Goal: Task Accomplishment & Management: Complete application form

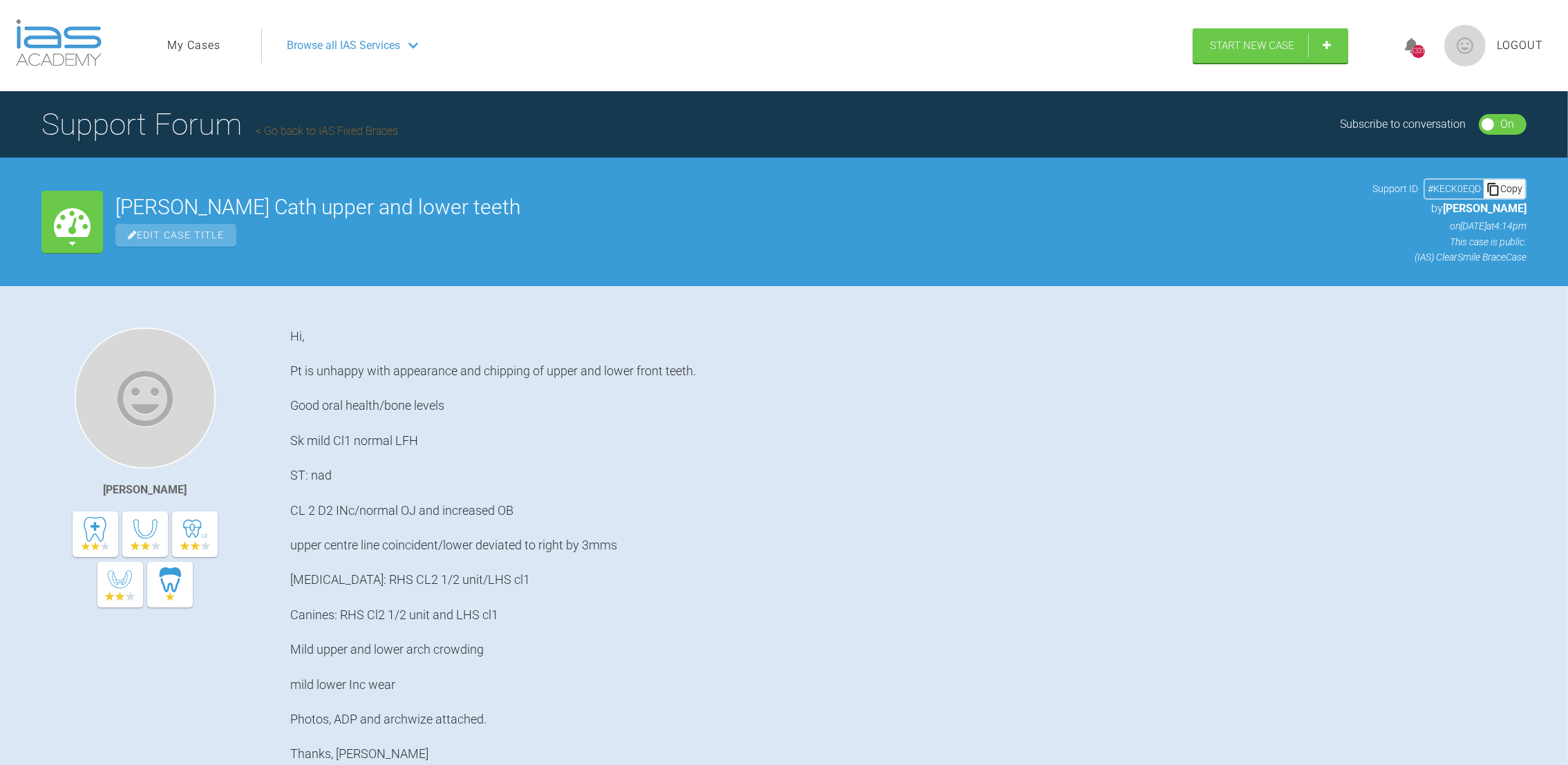
click at [185, 43] on link "My Cases" at bounding box center [193, 46] width 53 height 18
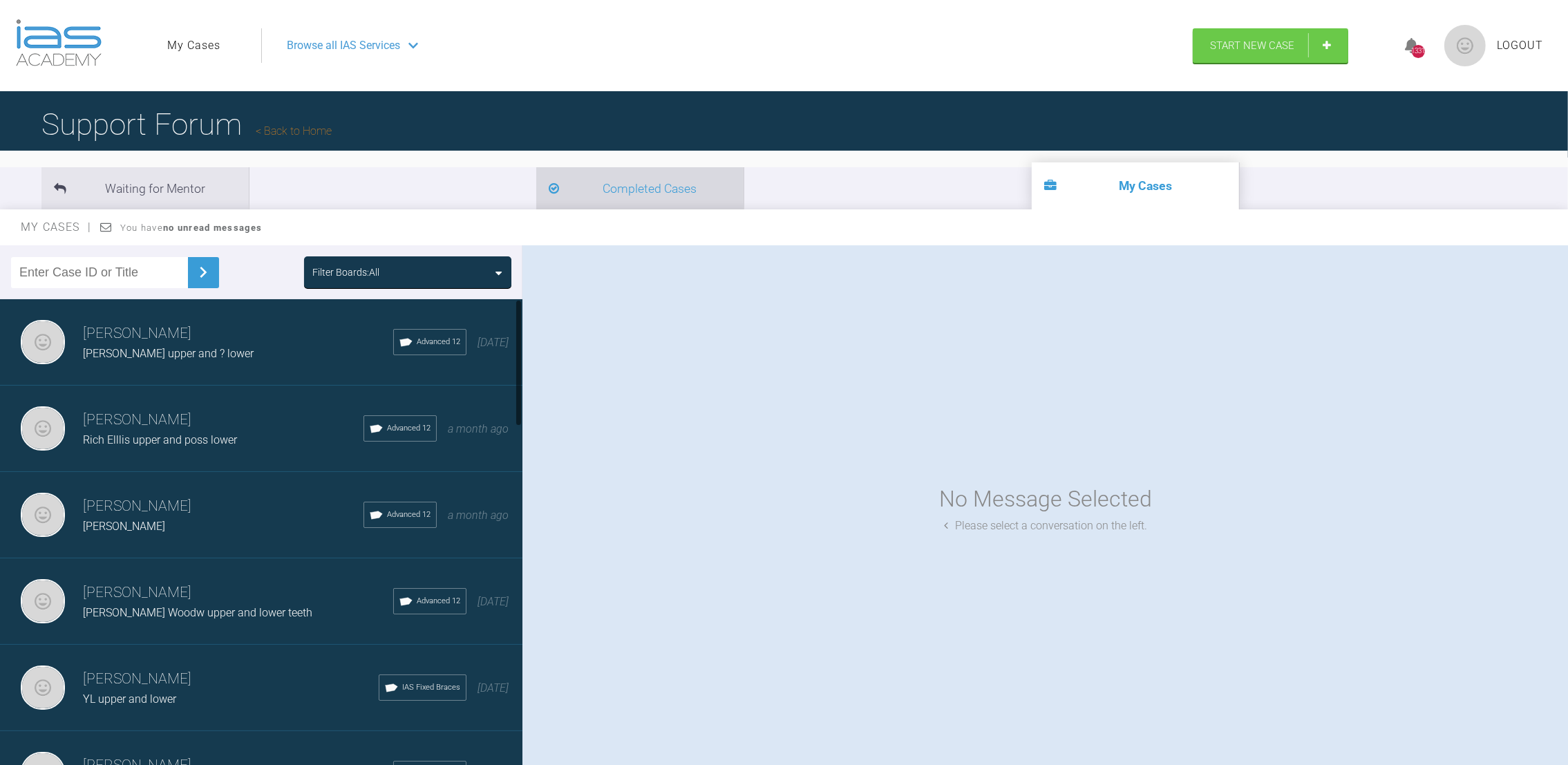
click at [536, 170] on li "Completed Cases" at bounding box center [639, 188] width 207 height 42
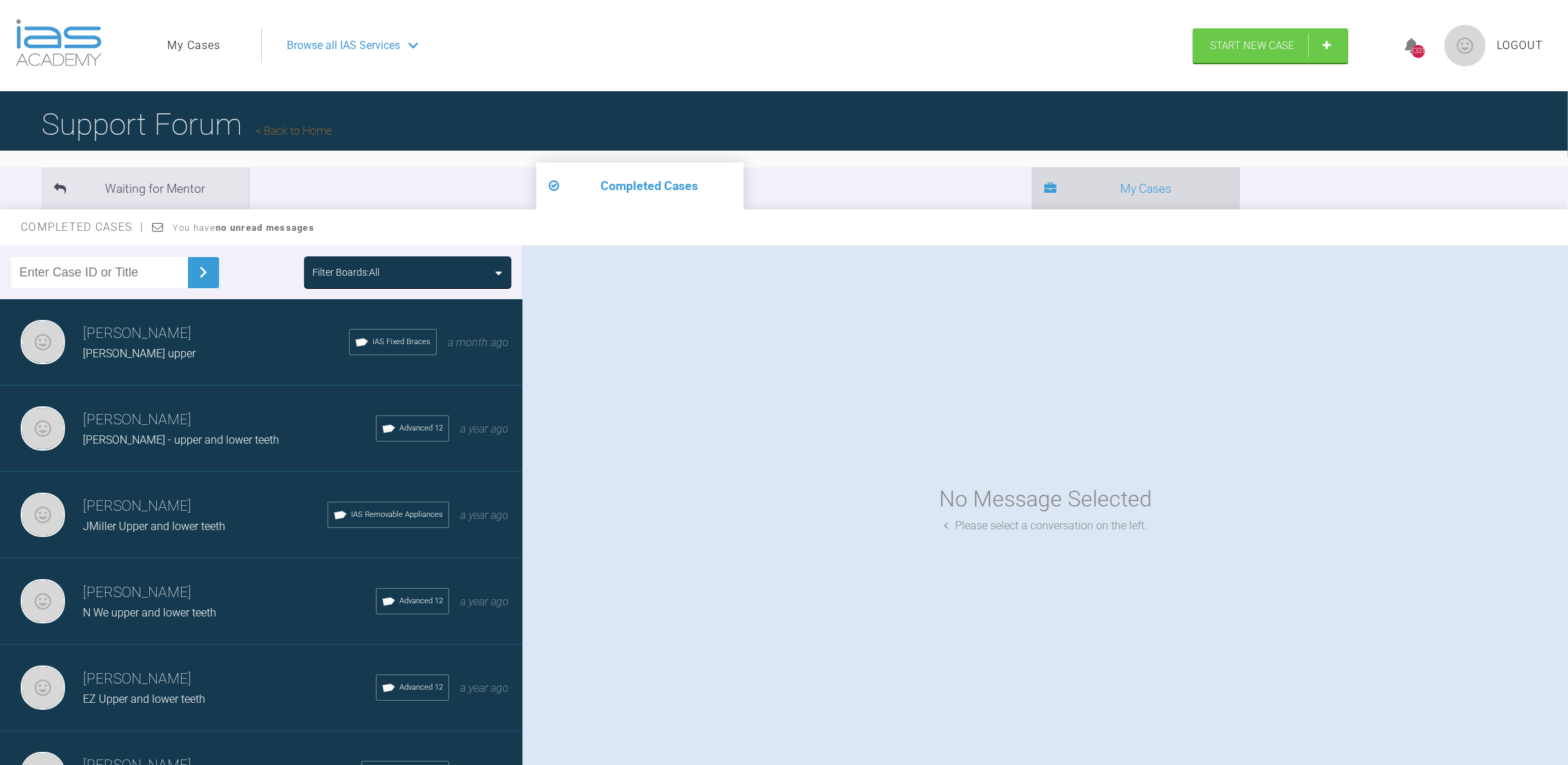
click at [1032, 195] on li "My Cases" at bounding box center [1135, 188] width 207 height 42
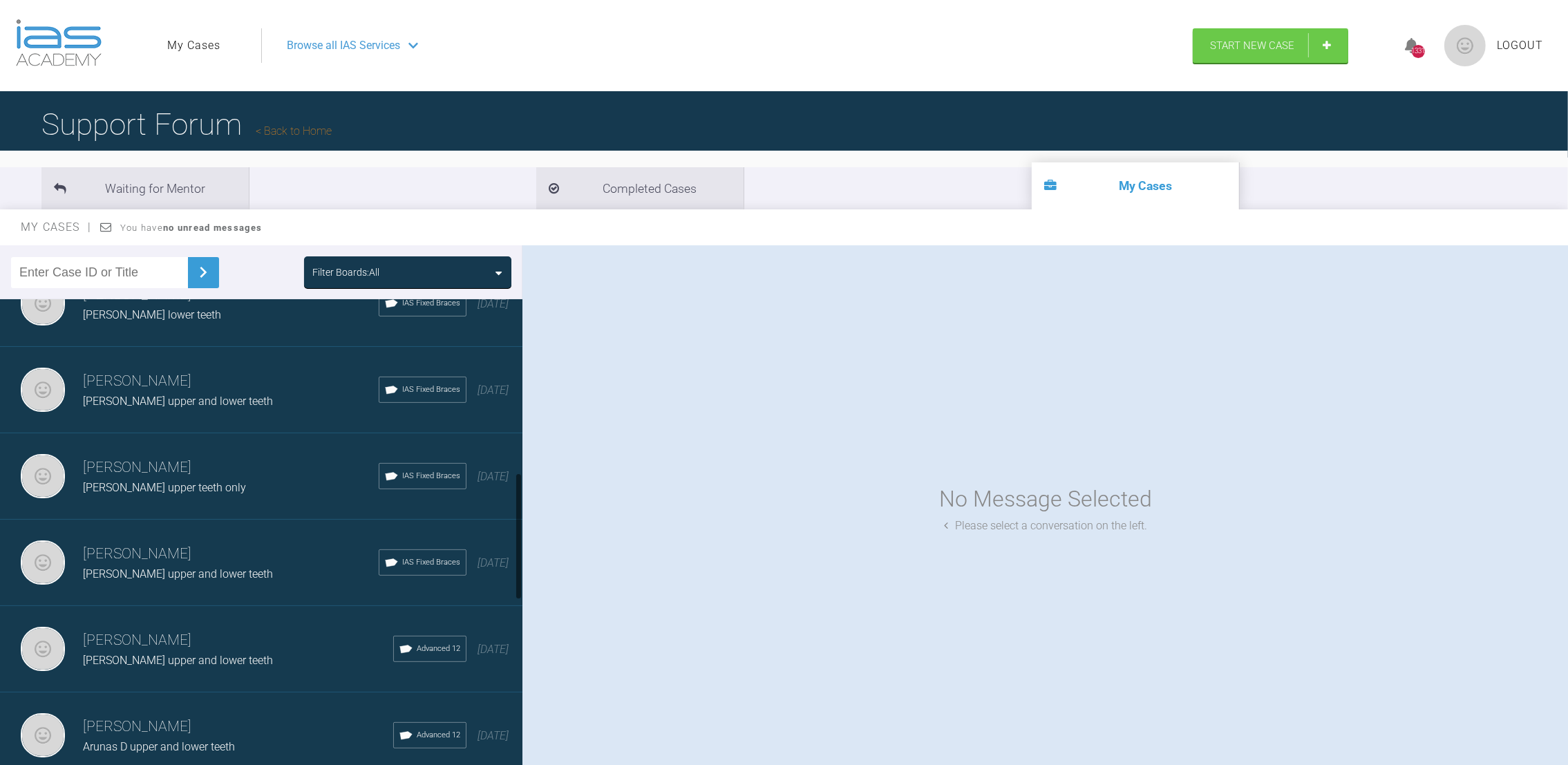
scroll to position [1278, 0]
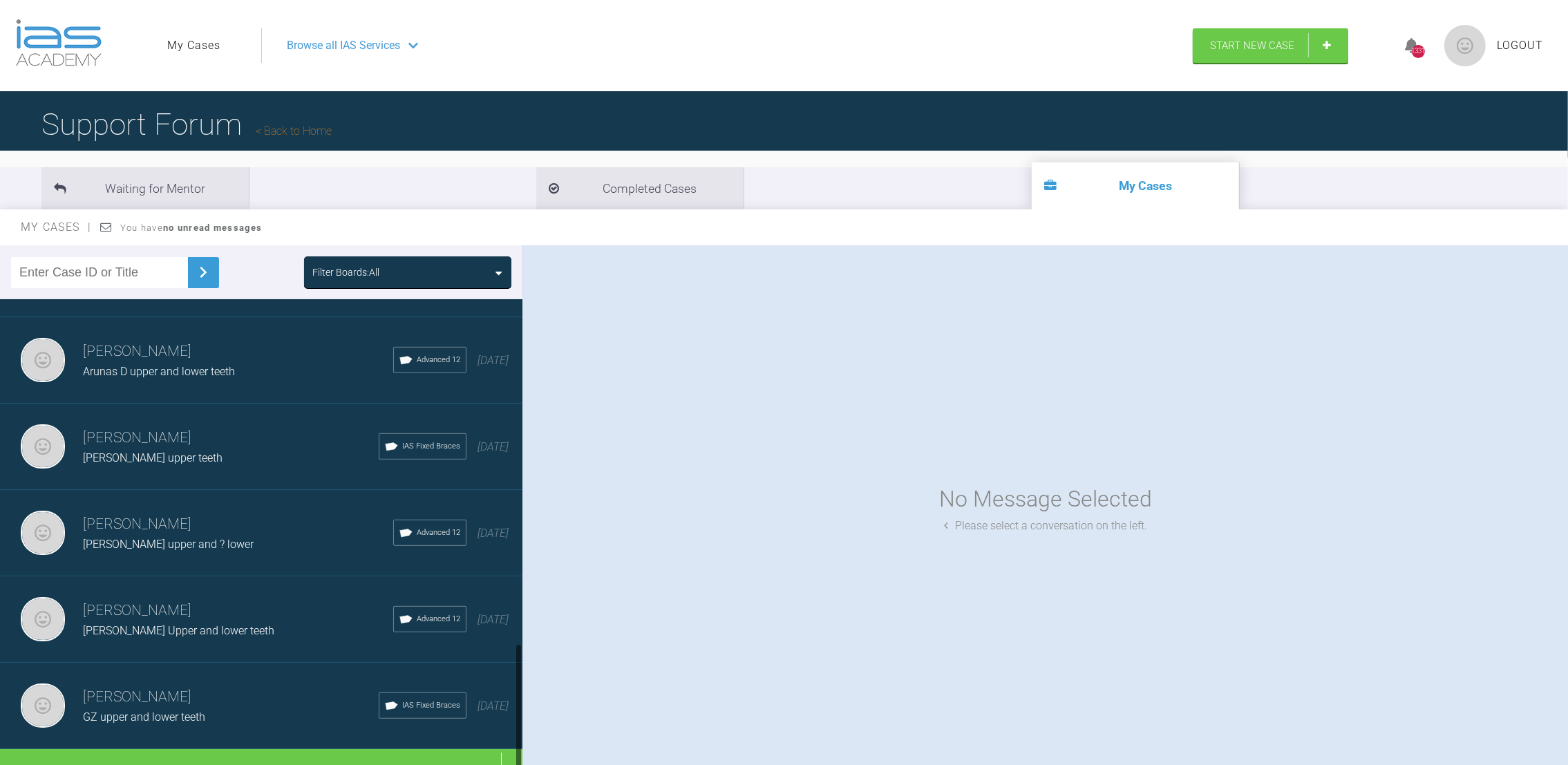
drag, startPoint x: 520, startPoint y: 335, endPoint x: 499, endPoint y: 776, distance: 441.5
click at [499, 764] on html "My Cases Logout Browse all IAS Services Start New Case 1331 Logout Support Foru…" at bounding box center [784, 454] width 1568 height 909
click at [368, 750] on div "Load more" at bounding box center [269, 770] width 538 height 43
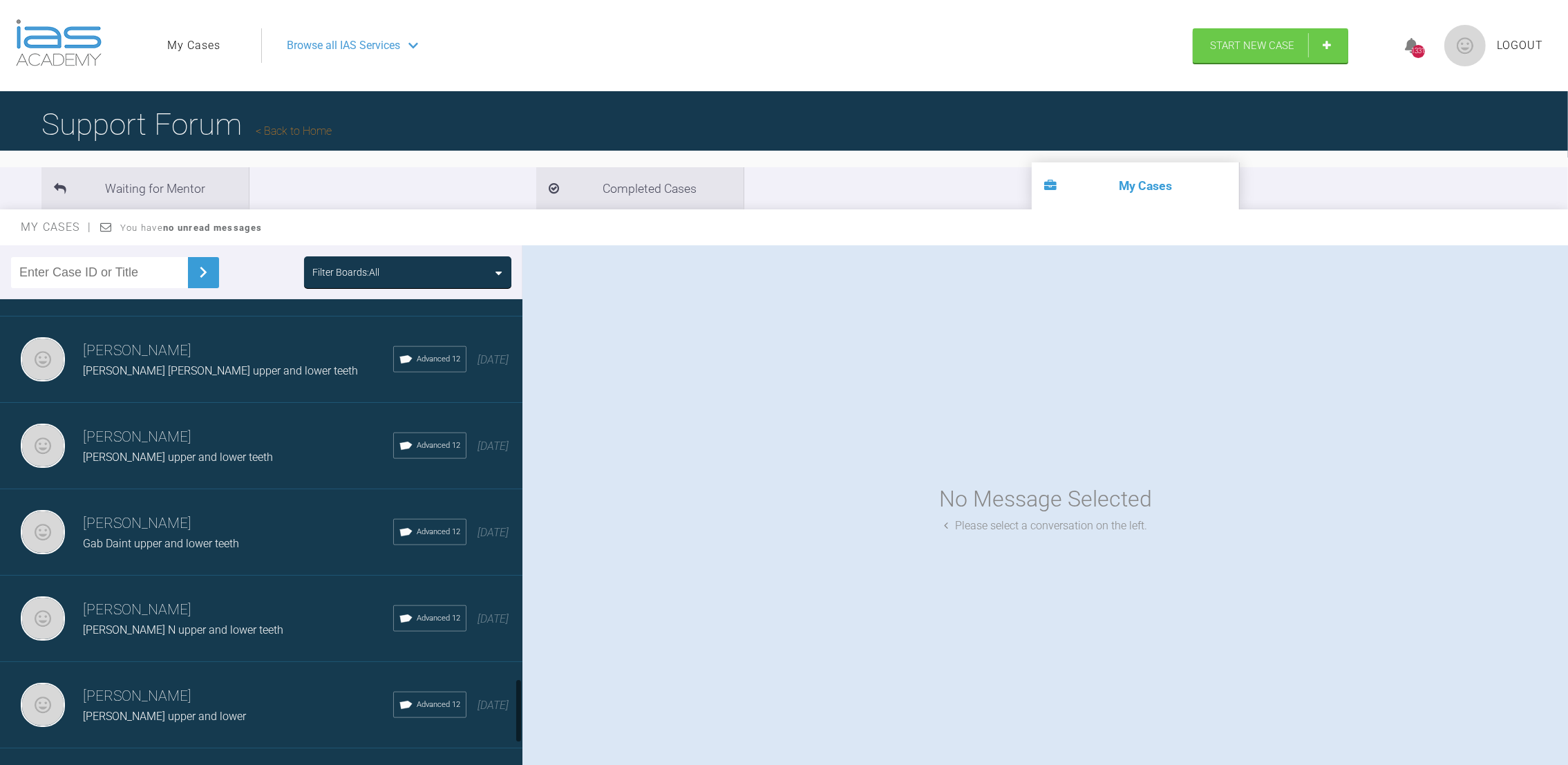
scroll to position [2986, 0]
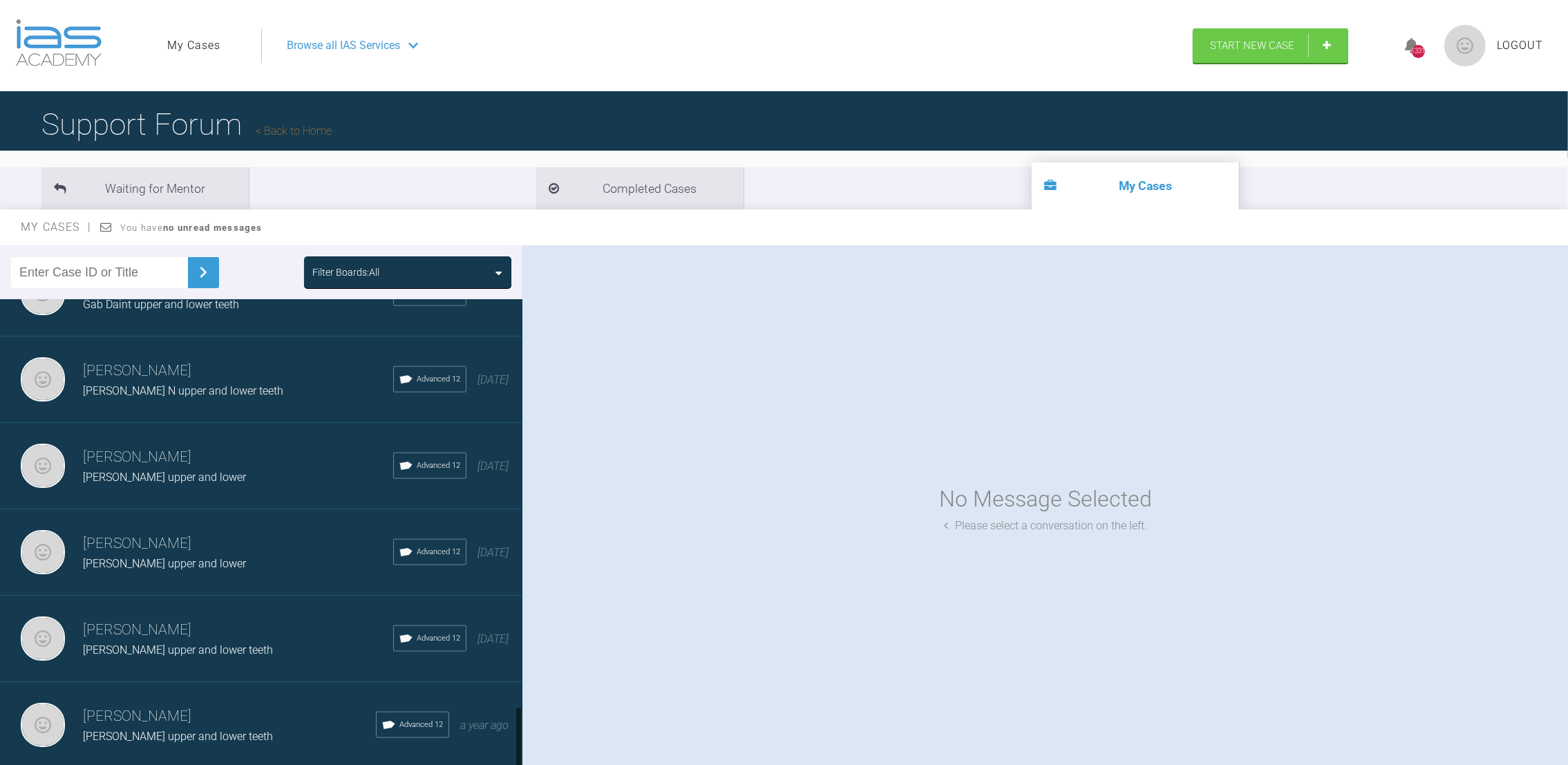
drag, startPoint x: 517, startPoint y: 488, endPoint x: 521, endPoint y: 742, distance: 254.0
click at [521, 742] on div at bounding box center [519, 535] width 7 height 472
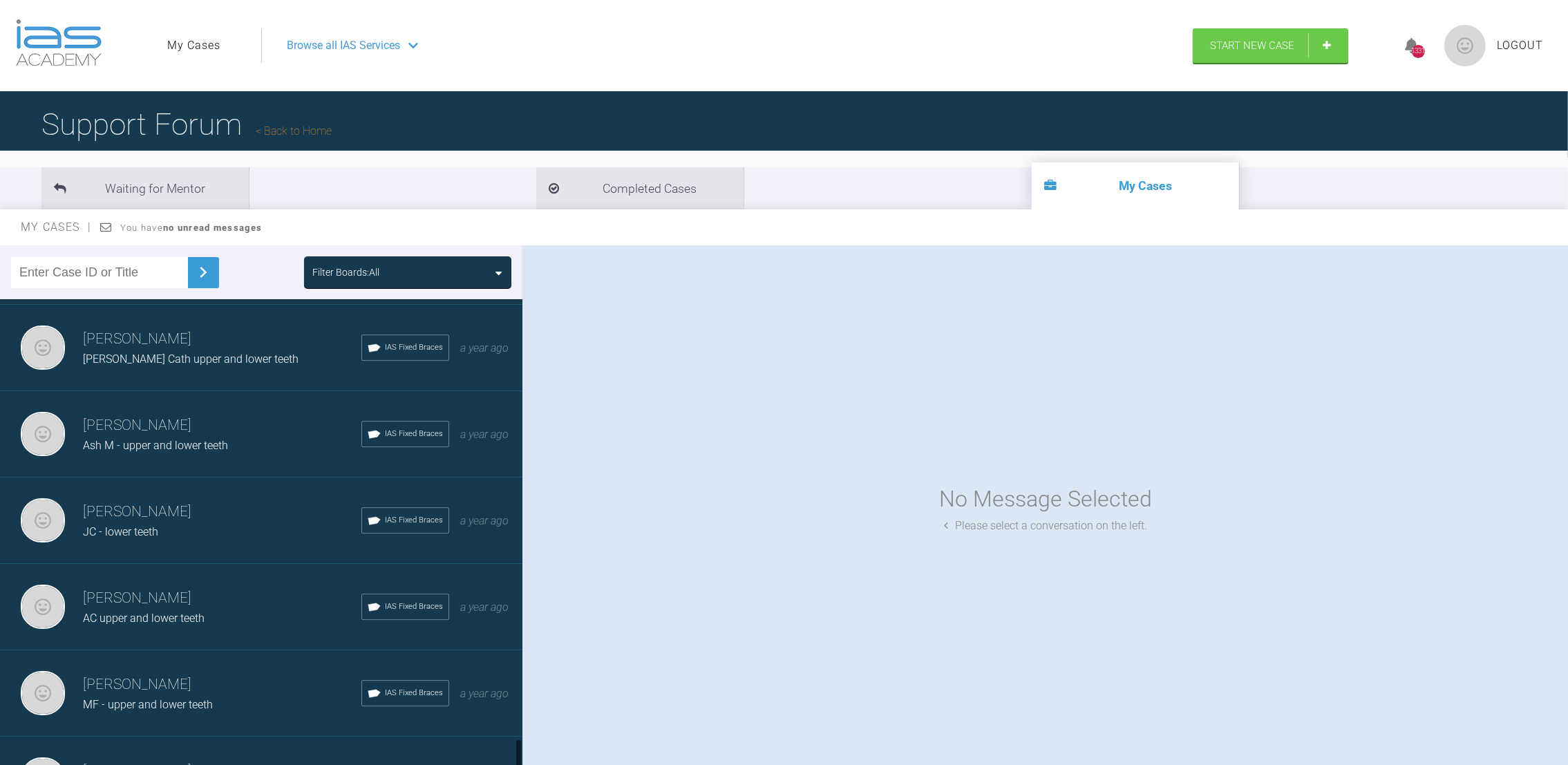
scroll to position [6401, 0]
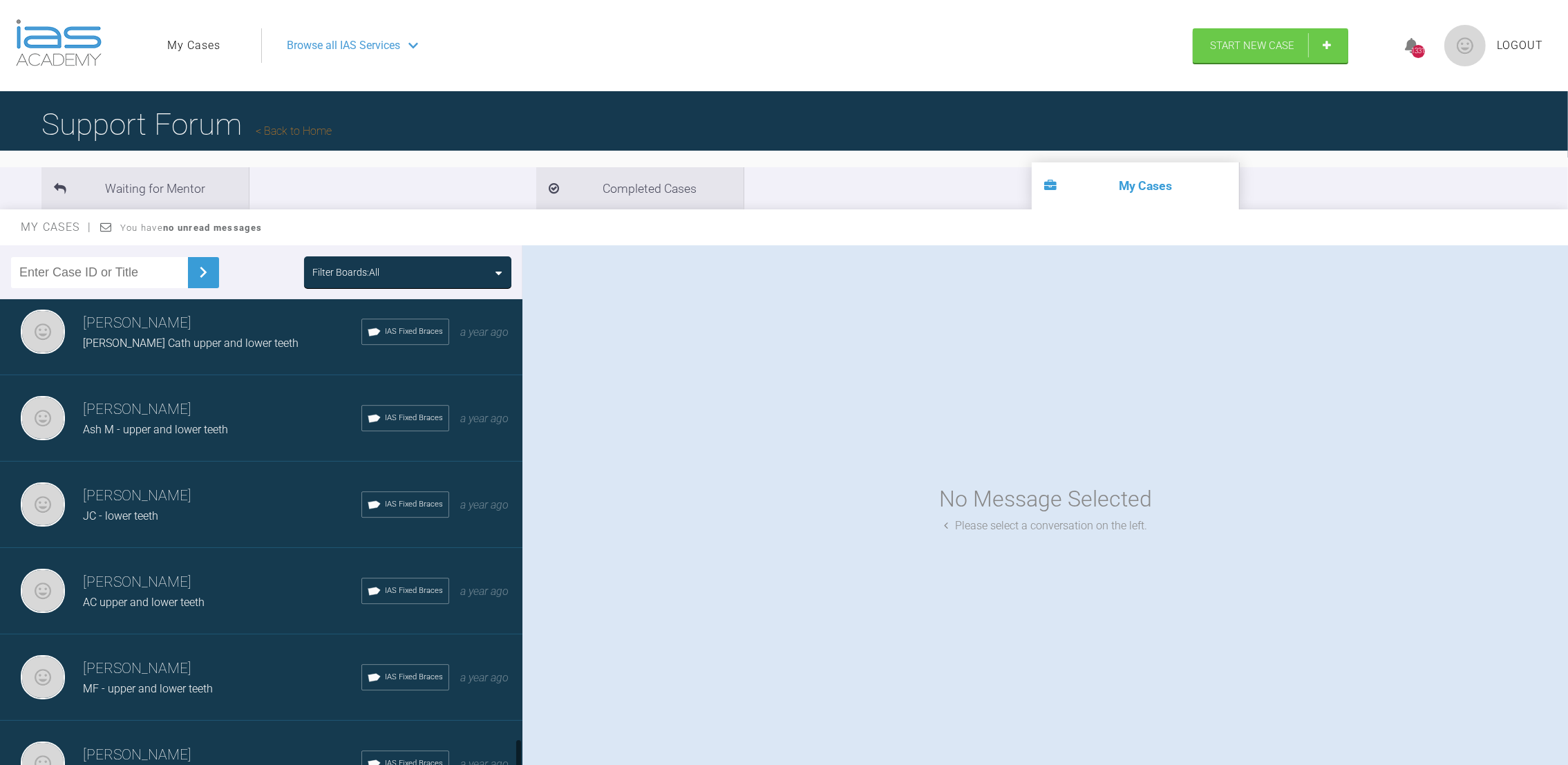
drag, startPoint x: 517, startPoint y: 510, endPoint x: 508, endPoint y: 745, distance: 235.2
click at [508, 745] on div "[PERSON_NAME] [PERSON_NAME] upper and ? lower Advanced 12 [DATE] [PERSON_NAME] …" at bounding box center [261, 535] width 523 height 472
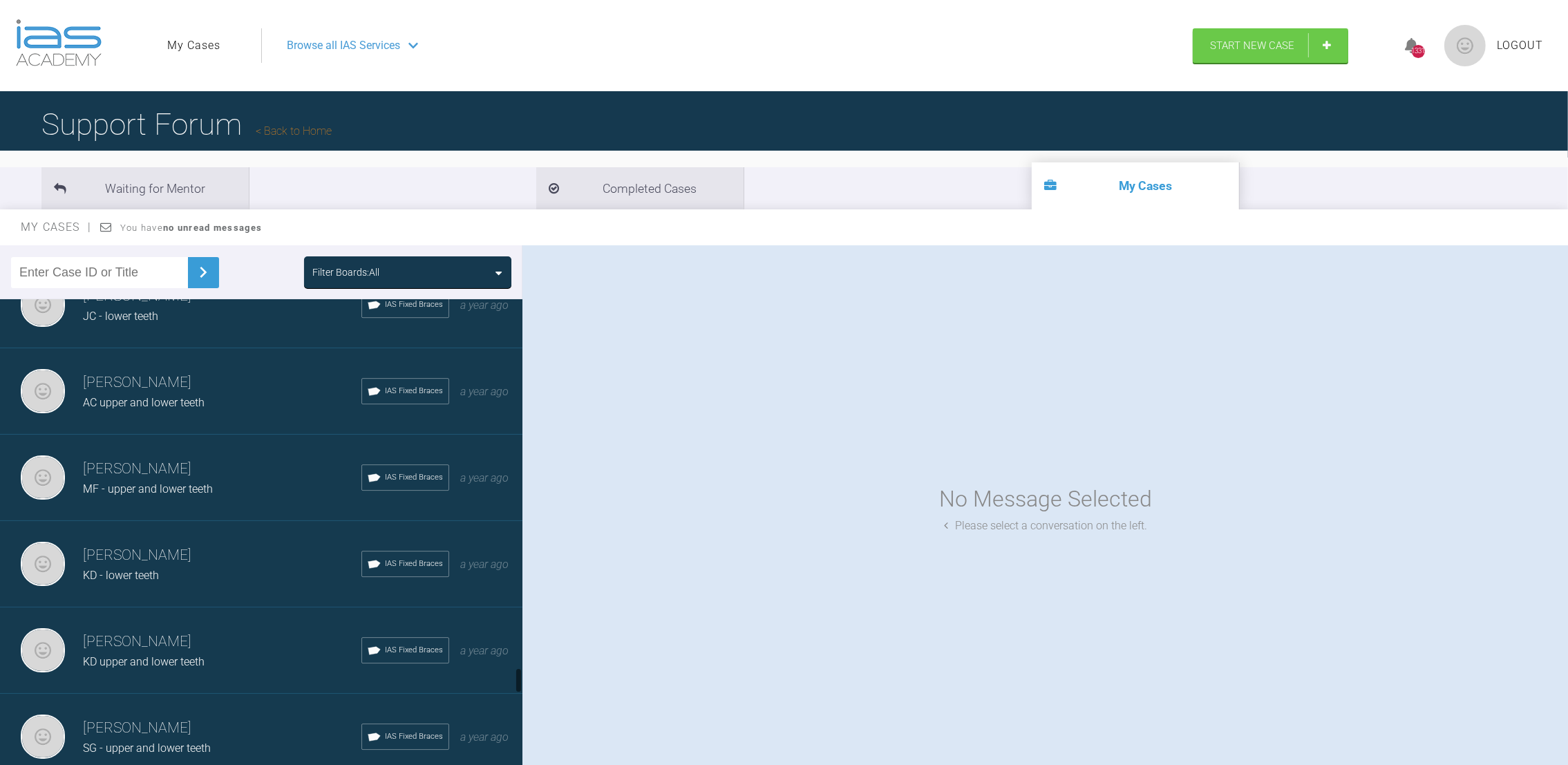
scroll to position [6677, 0]
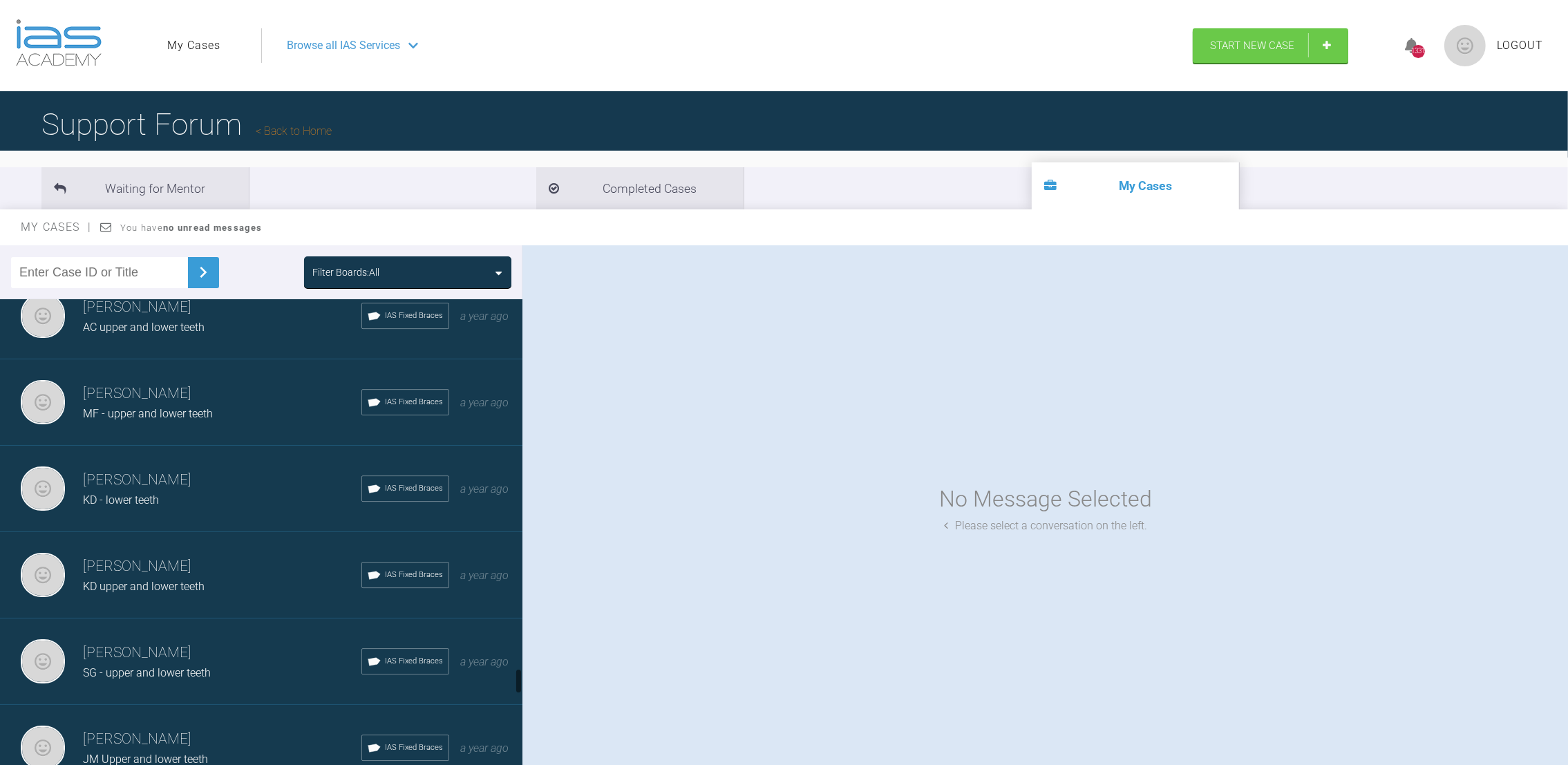
drag, startPoint x: 516, startPoint y: 658, endPoint x: 517, endPoint y: 671, distance: 13.0
click at [517, 671] on div at bounding box center [519, 681] width 4 height 25
click at [213, 705] on div "[PERSON_NAME] JM Upper and lower teeth IAS Fixed Braces a year ago" at bounding box center [269, 748] width 538 height 86
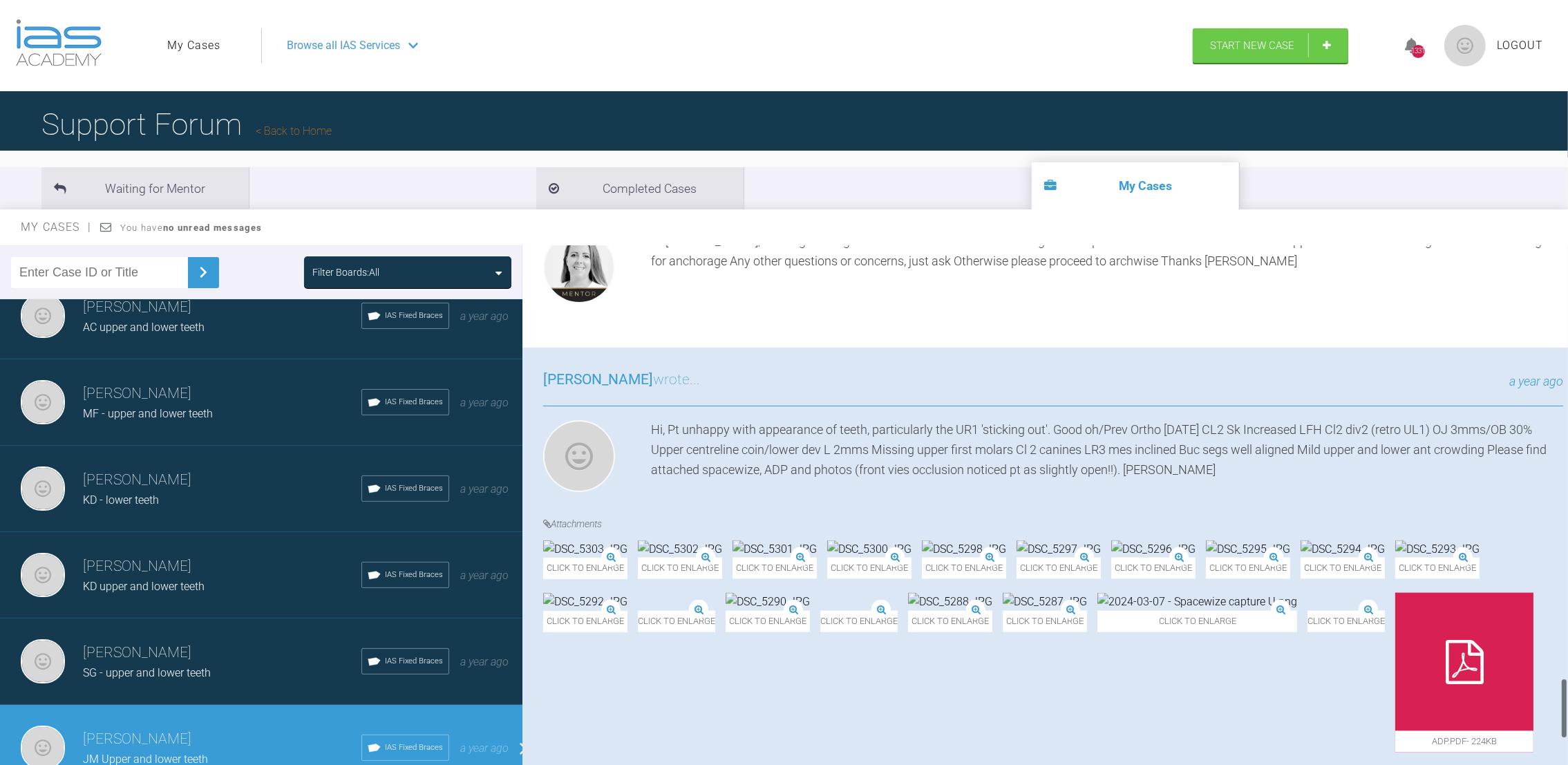
scroll to position [3986, 0]
drag, startPoint x: 1565, startPoint y: 261, endPoint x: 1558, endPoint y: 734, distance: 473.1
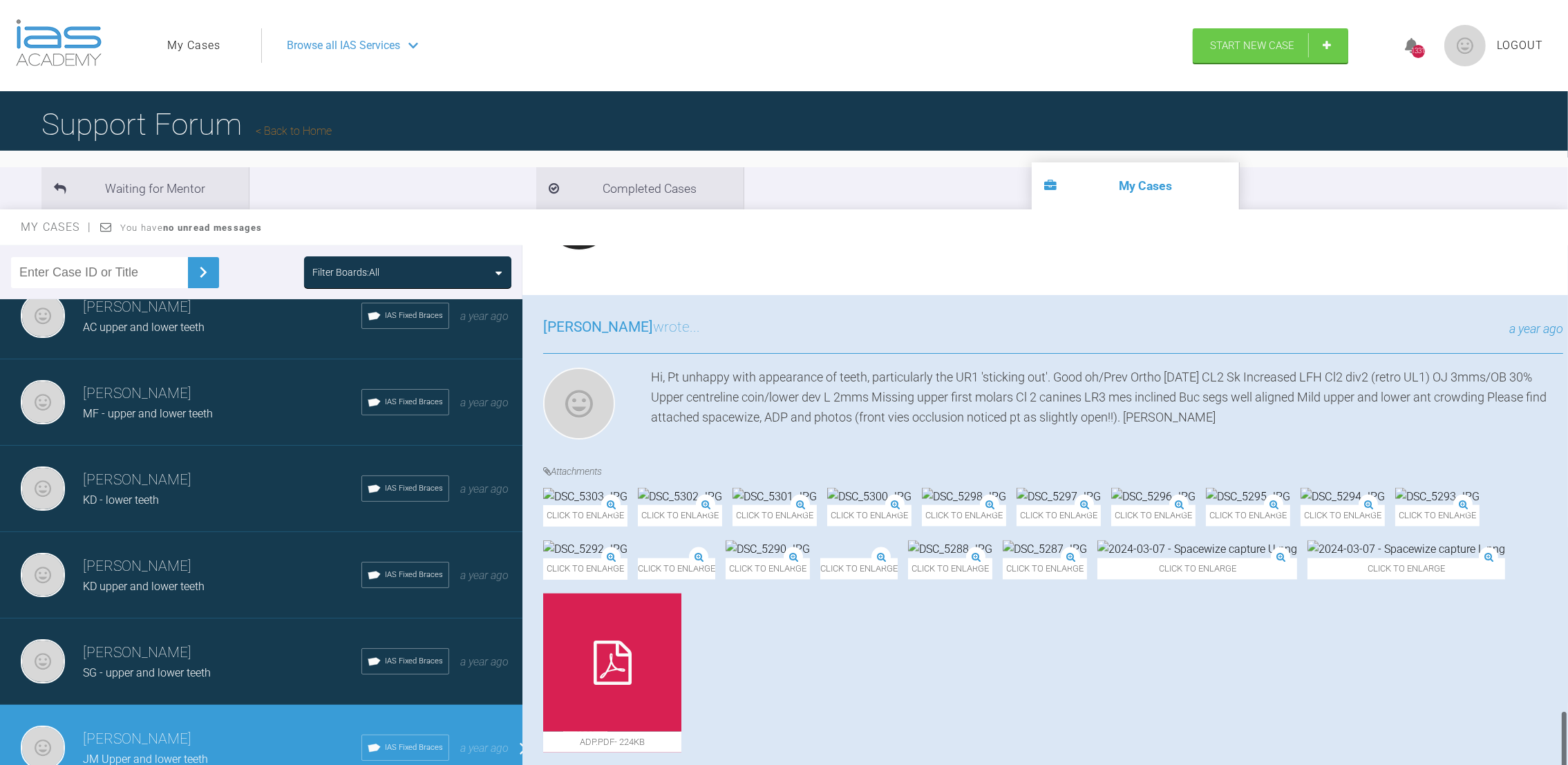
click at [1558, 734] on div "[PERSON_NAME] JM Upper and lower teeth a few seconds ago Tier 3: Ongoing Case M…" at bounding box center [1045, 508] width 1046 height 525
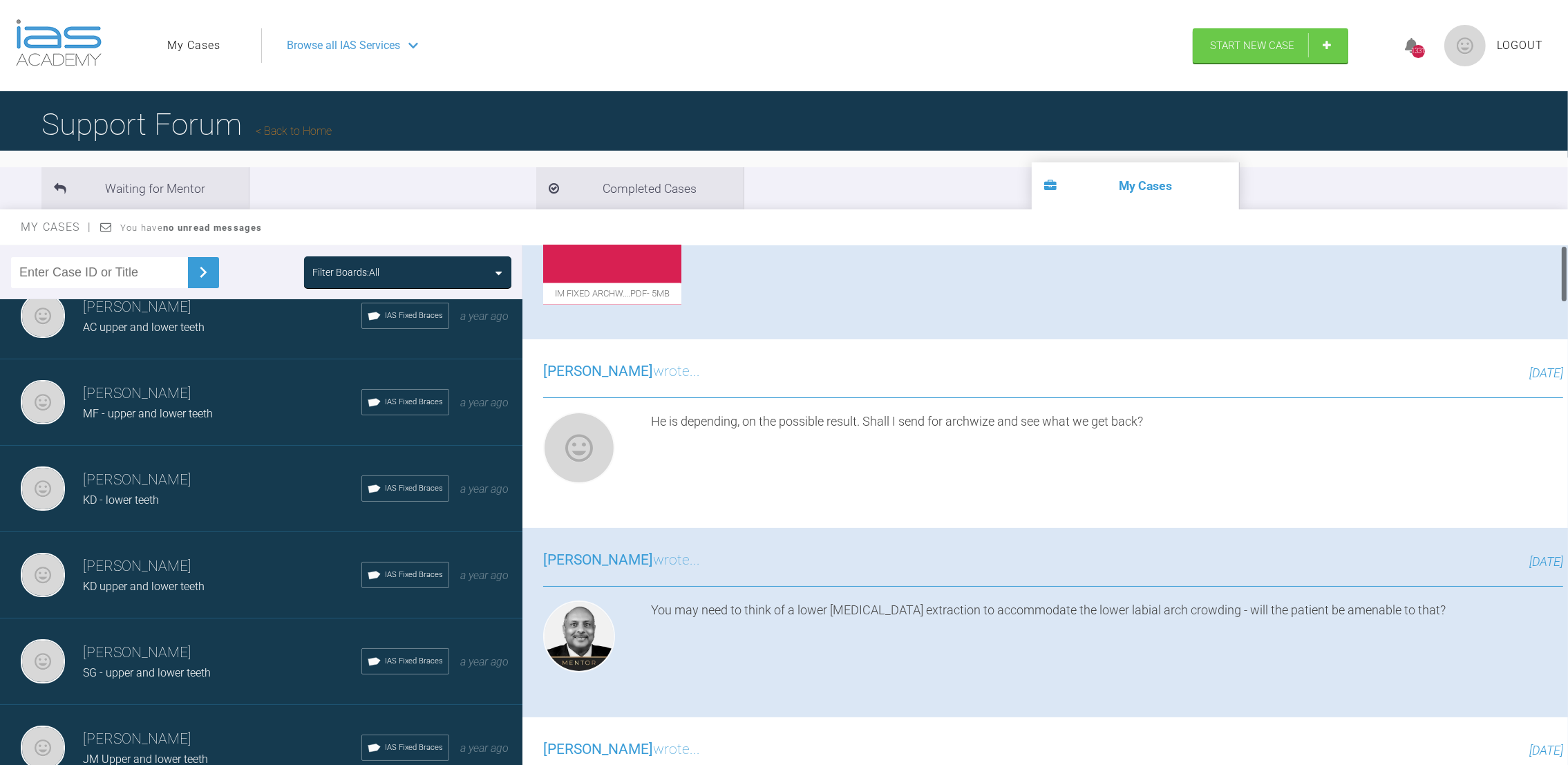
scroll to position [4288, 0]
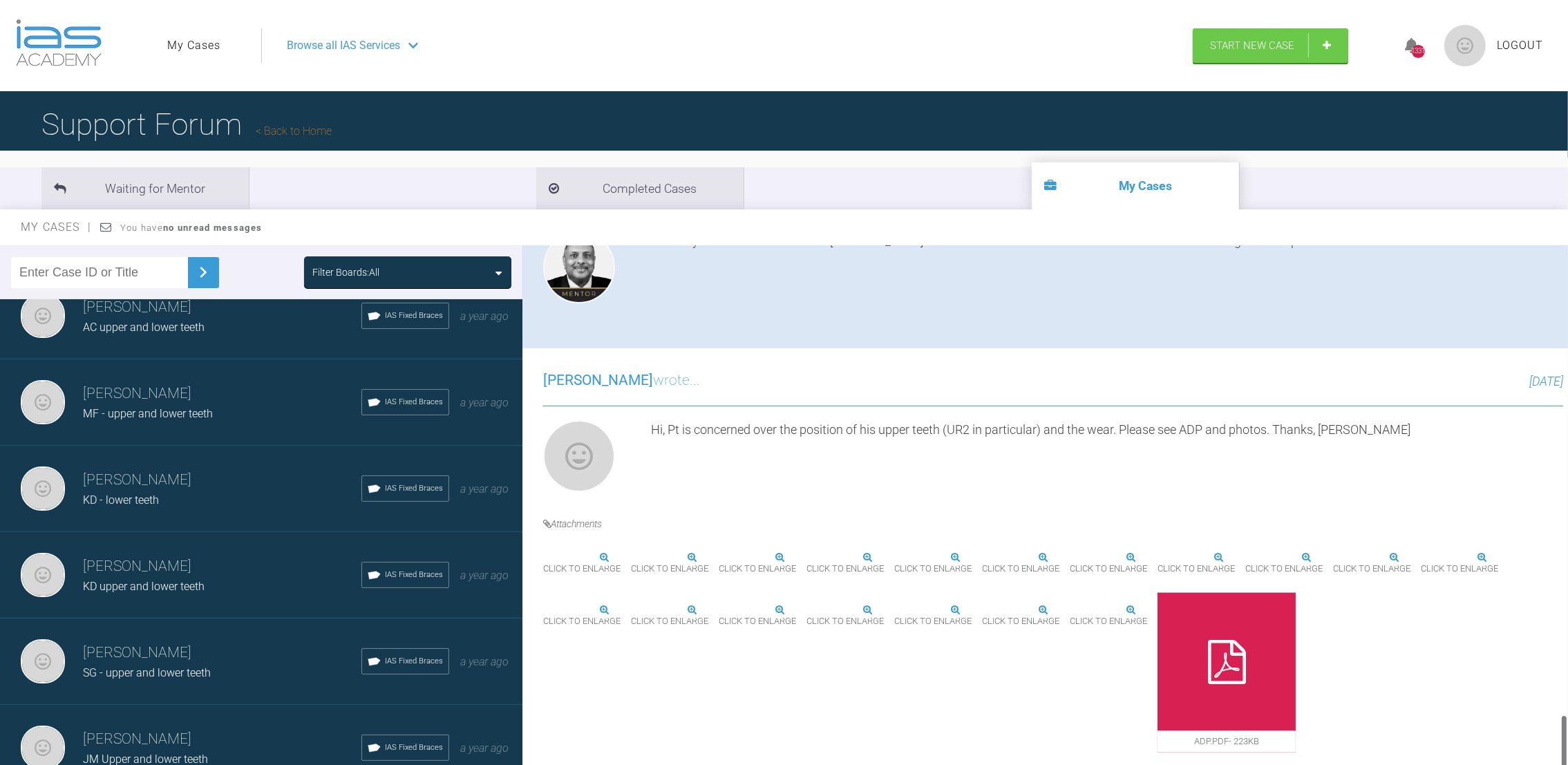
drag, startPoint x: 1563, startPoint y: 695, endPoint x: 1550, endPoint y: 776, distance: 82.0
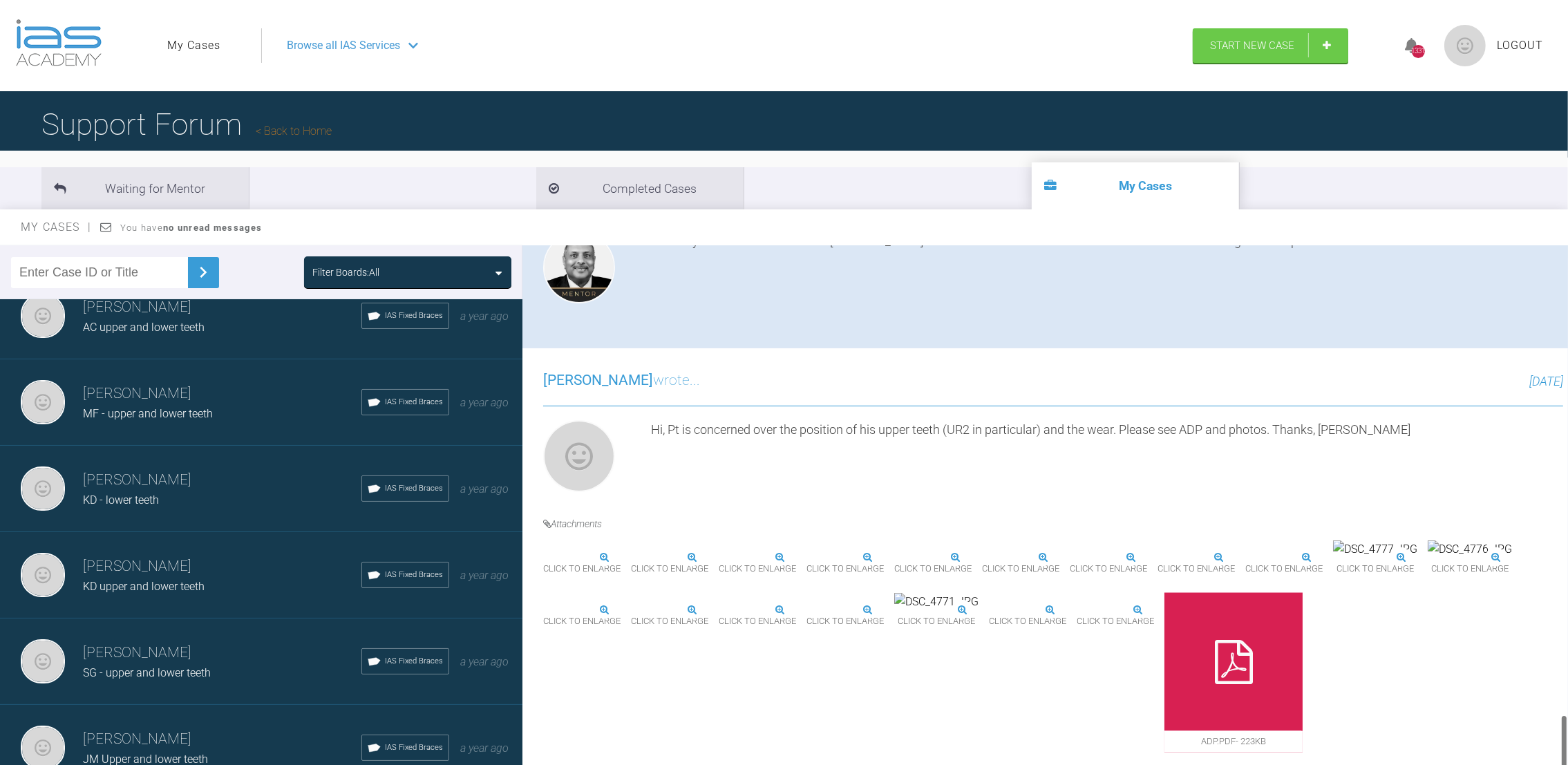
click at [1550, 764] on html "My Cases Logout Browse all IAS Services Start New Case 1331 Logout Support Foru…" at bounding box center [784, 454] width 1568 height 909
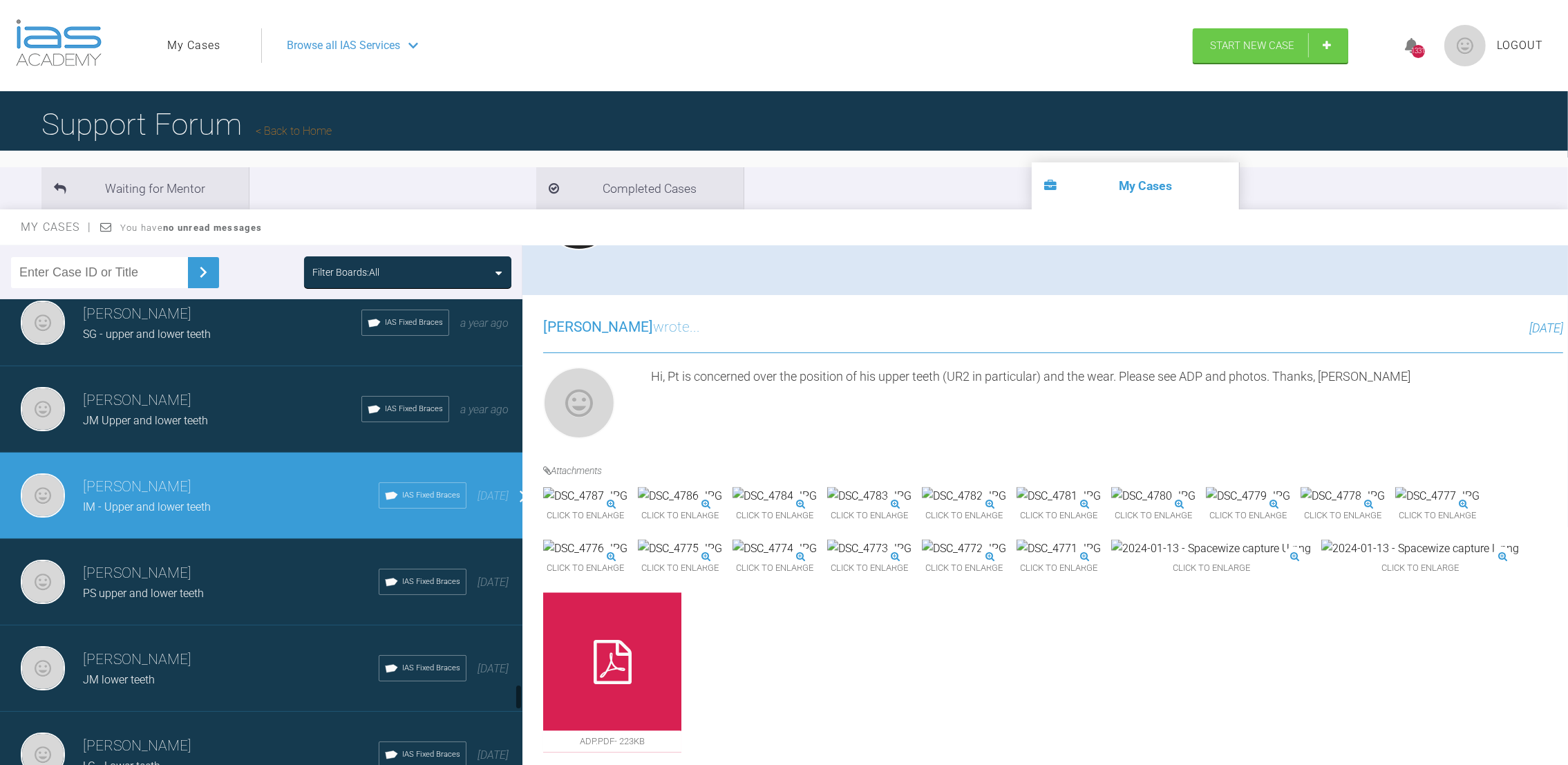
scroll to position [6991, 0]
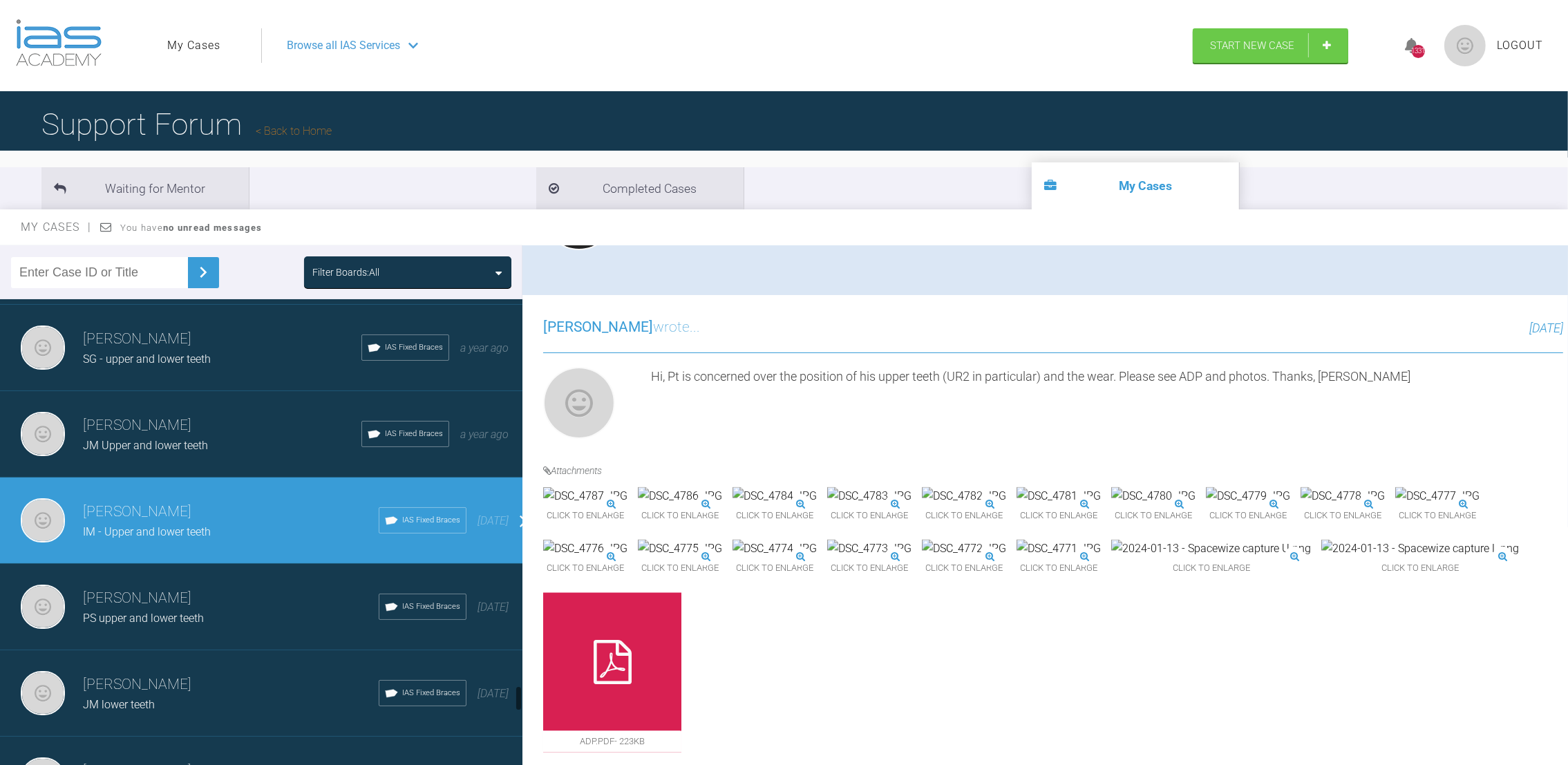
drag, startPoint x: 519, startPoint y: 676, endPoint x: 521, endPoint y: 692, distance: 16.1
click at [521, 692] on div at bounding box center [519, 535] width 7 height 472
click at [162, 650] on div "[PERSON_NAME] JM lower teeth IAS Fixed Braces [DATE]" at bounding box center [269, 693] width 538 height 86
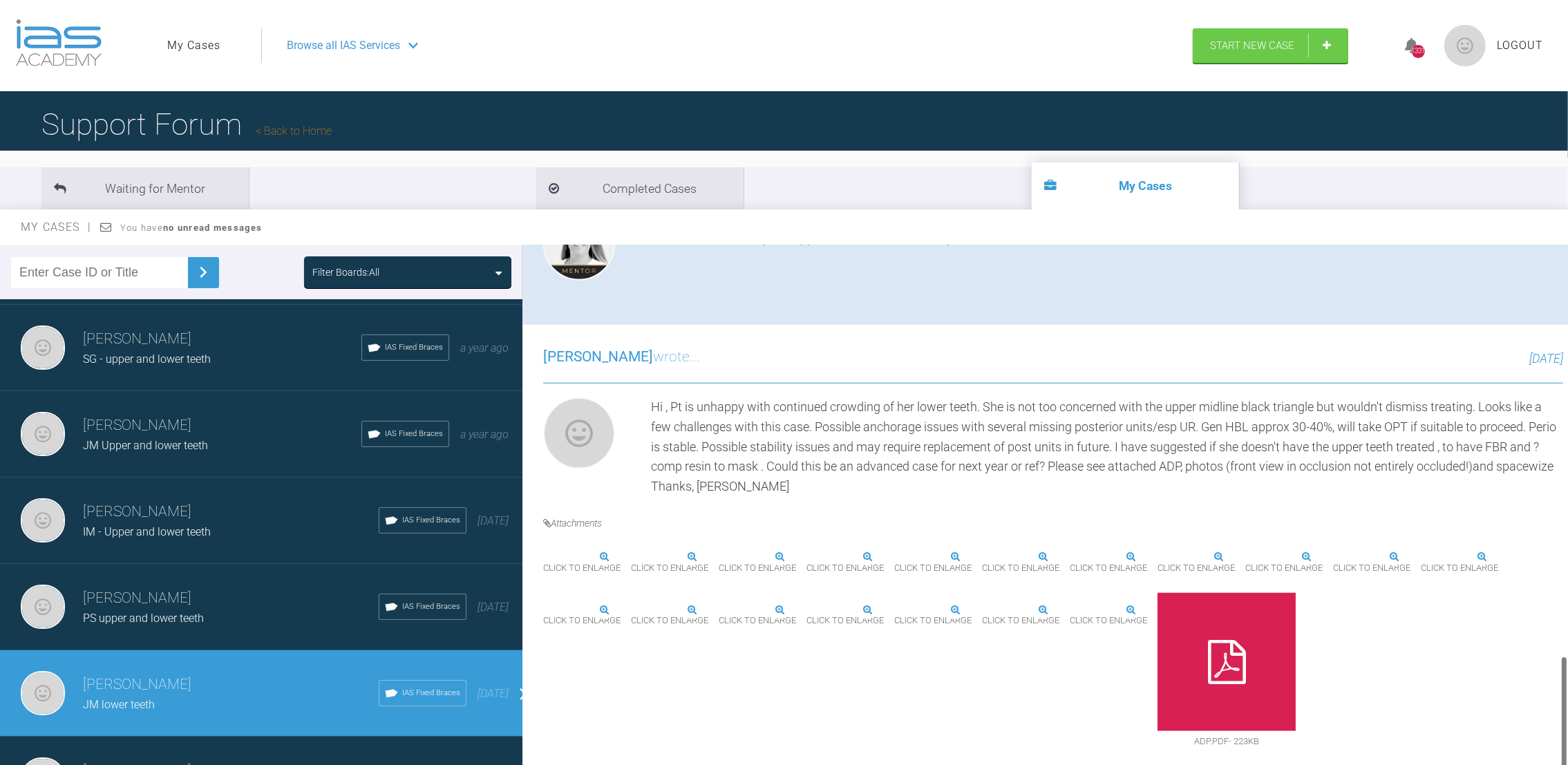
scroll to position [2179, 0]
drag, startPoint x: 1567, startPoint y: 700, endPoint x: 1558, endPoint y: 441, distance: 259.2
click at [1558, 441] on div "[PERSON_NAME] JM lower teeth a few seconds ago Tier 3: Ongoing Case Mentoring S…" at bounding box center [1045, 508] width 1046 height 525
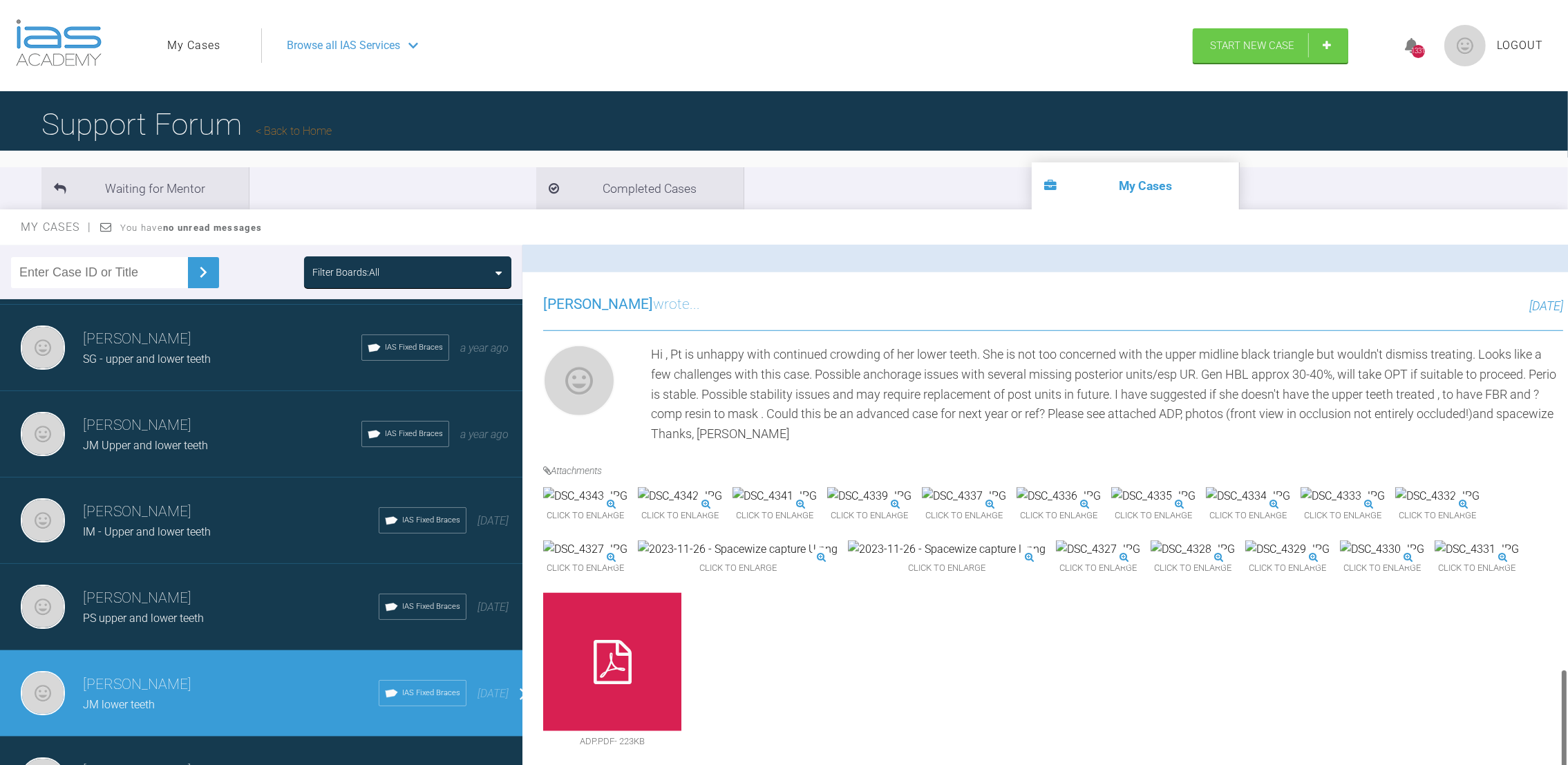
click at [1415, 724] on div "Click to enlarge Click to enlarge Click to enlarge Click to enlarge Click to en…" at bounding box center [1054, 627] width 1020 height 279
drag, startPoint x: 1567, startPoint y: 697, endPoint x: 1529, endPoint y: 763, distance: 76.2
click at [1529, 763] on div "[PERSON_NAME] JM lower teeth a few seconds ago Tier 3: Ongoing Case Mentoring S…" at bounding box center [1045, 508] width 1046 height 525
click at [590, 674] on div at bounding box center [613, 662] width 139 height 138
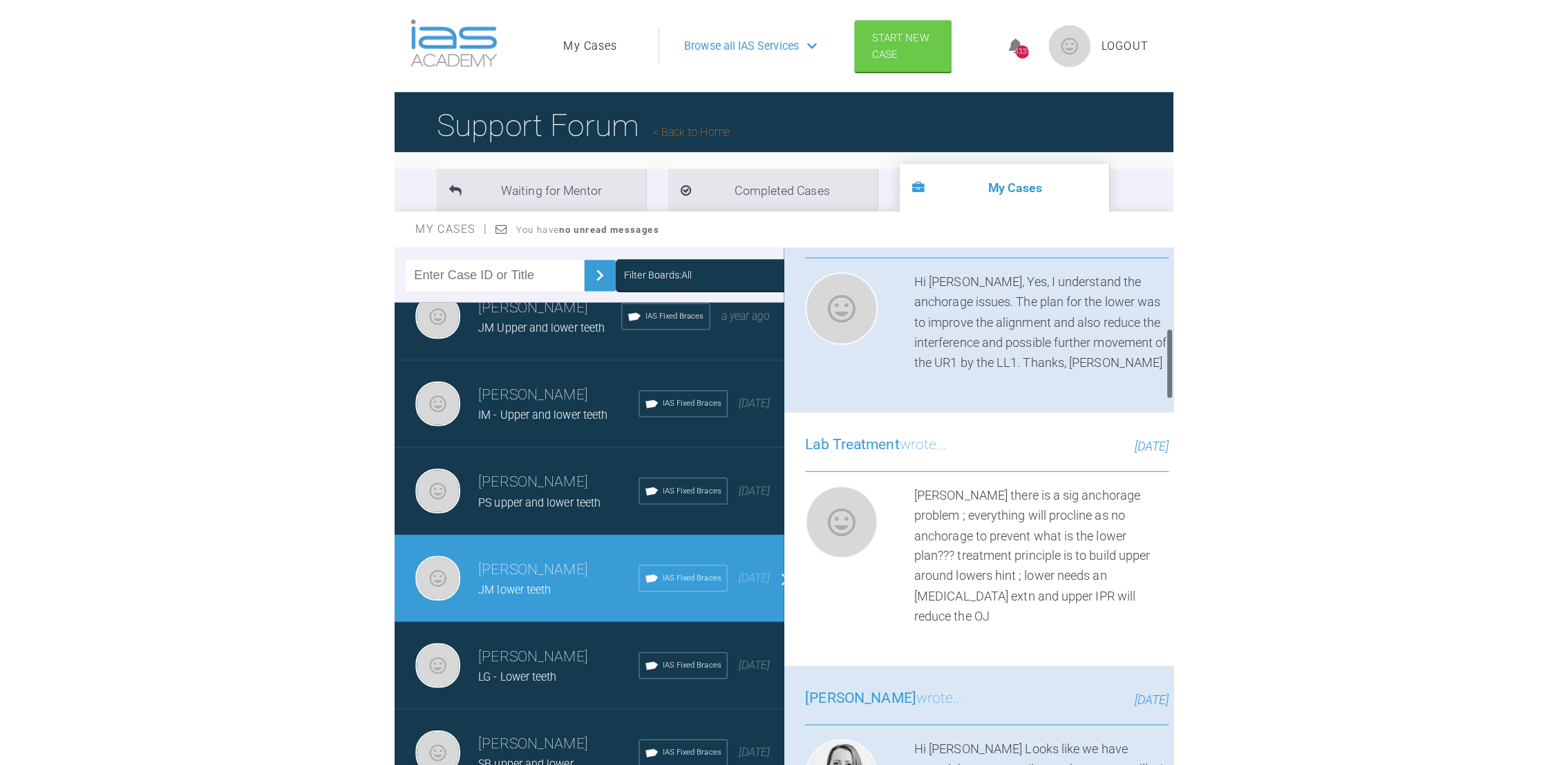
scroll to position [595, 0]
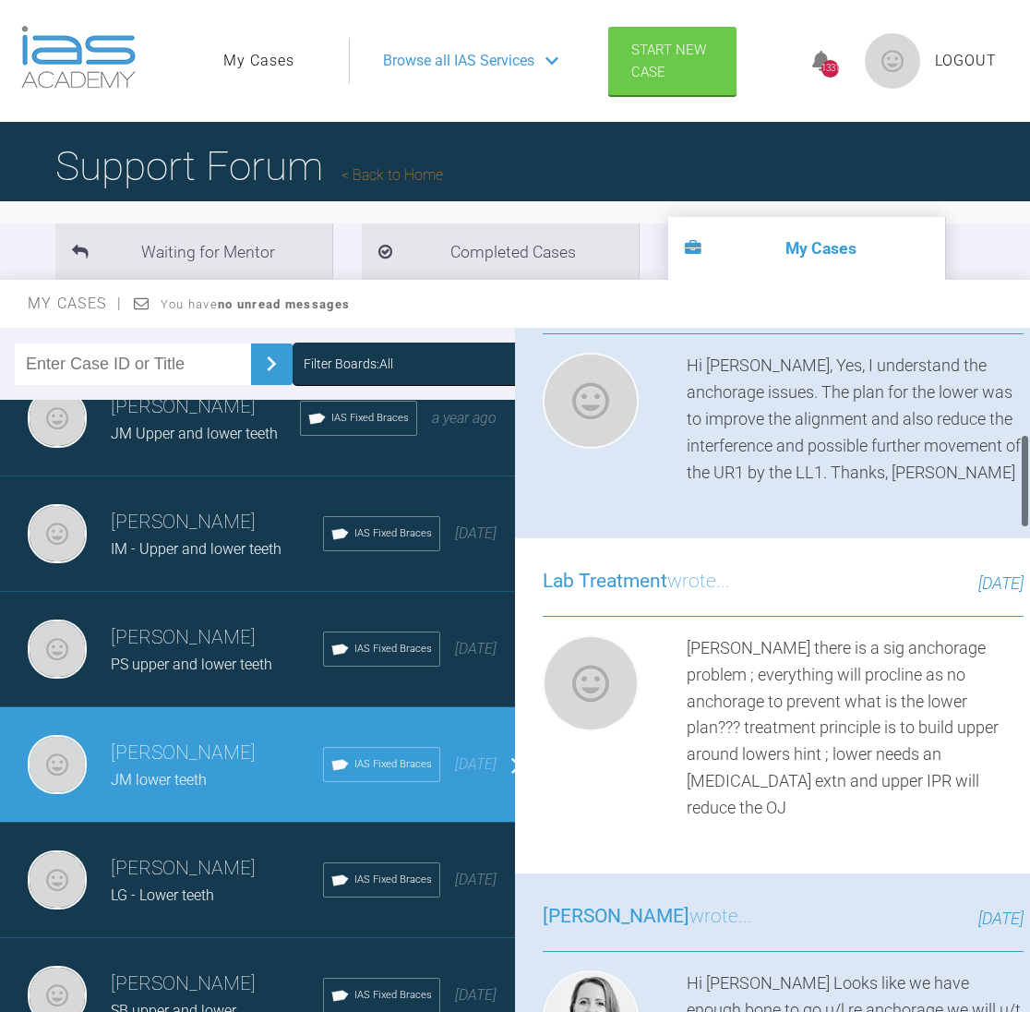
drag, startPoint x: 1024, startPoint y: 873, endPoint x: 1027, endPoint y: 502, distance: 371.1
click at [1027, 502] on div at bounding box center [1025, 481] width 6 height 94
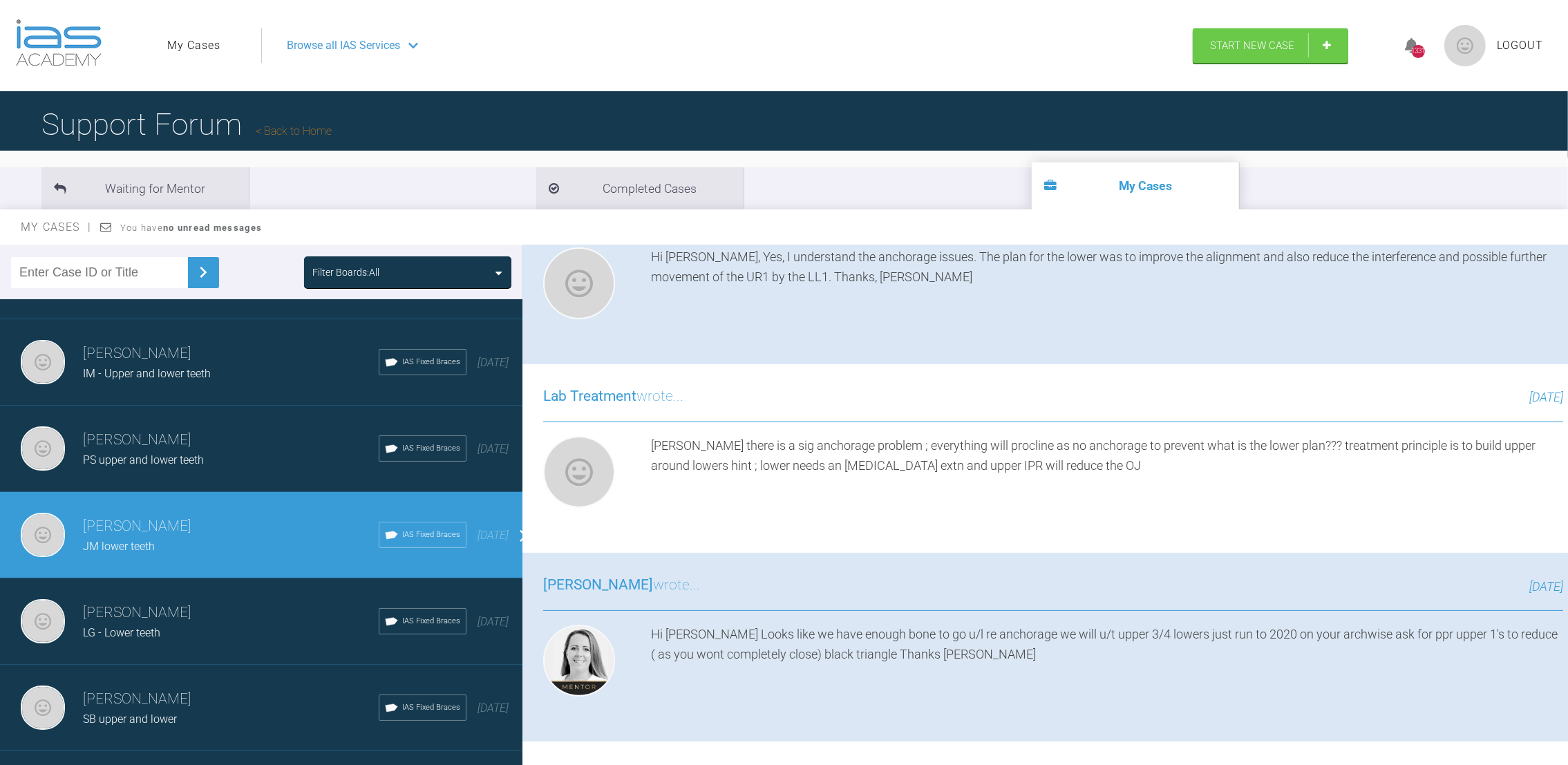
scroll to position [579, 0]
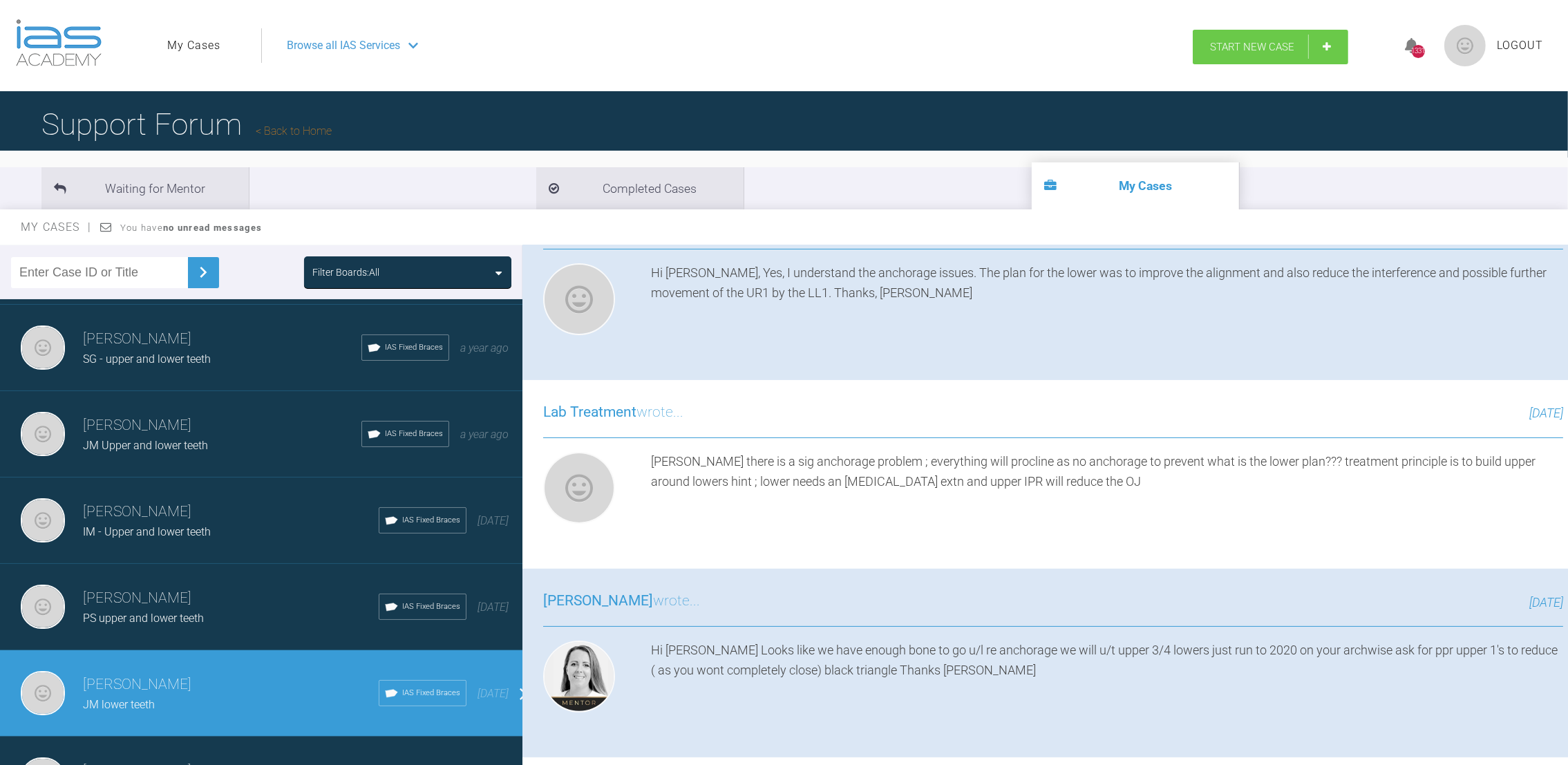
click at [1268, 51] on span "Start New Case" at bounding box center [1252, 46] width 85 height 13
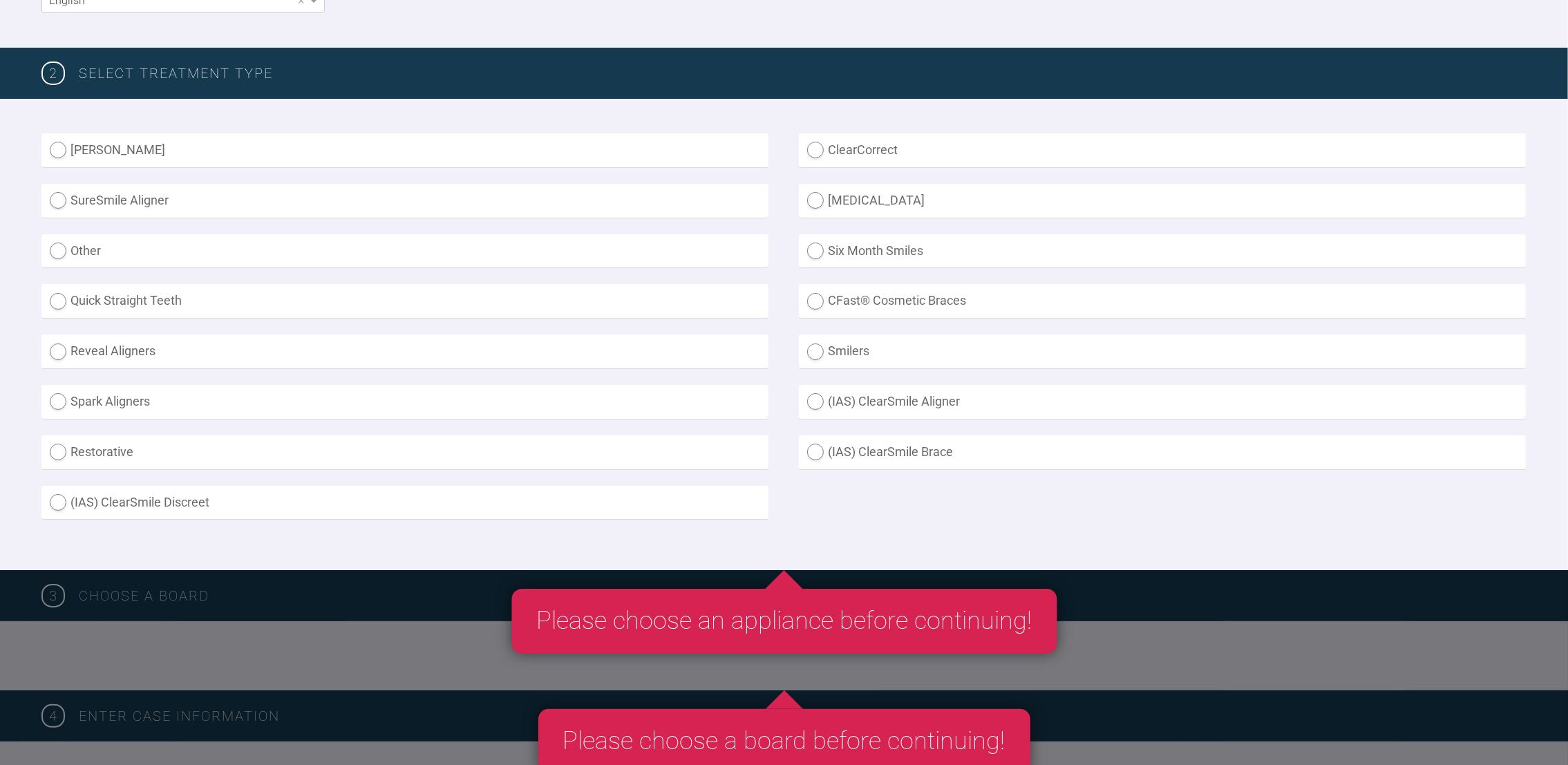
scroll to position [314, 0]
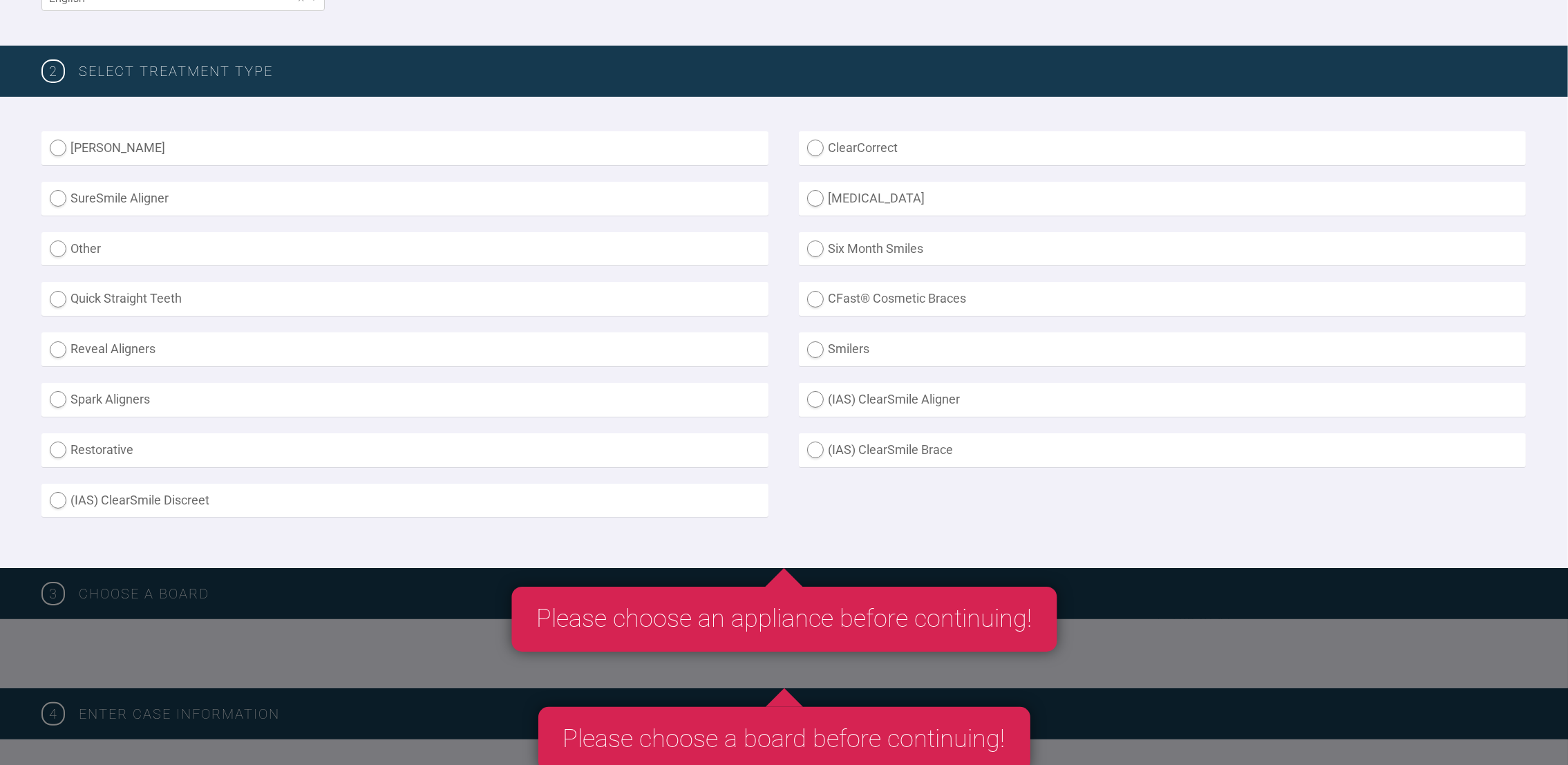
click at [866, 453] on label "(IAS) ClearSmile Brace" at bounding box center [1162, 450] width 727 height 34
radio Brace "true"
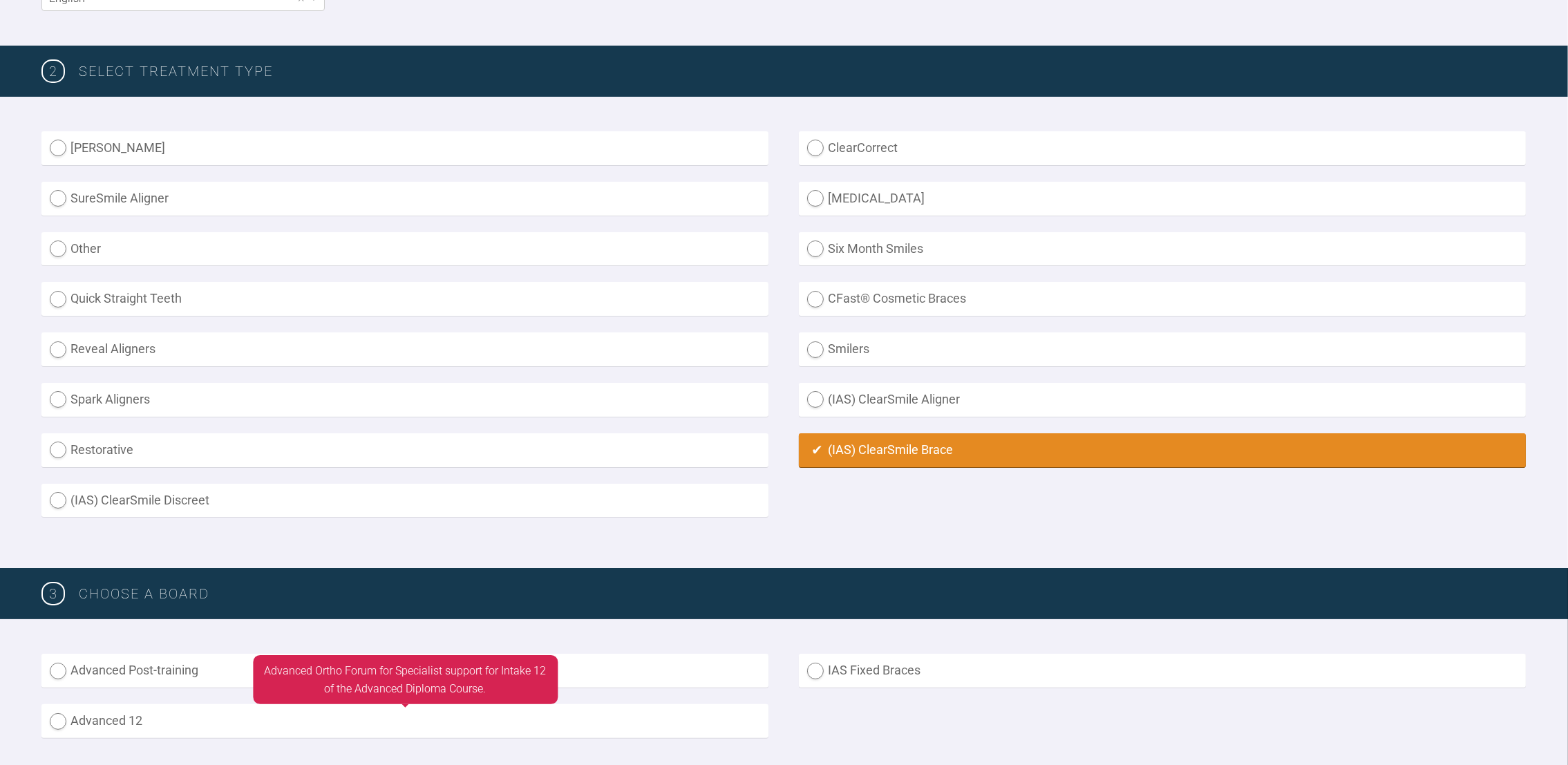
click at [45, 722] on label "Advanced 12" at bounding box center [404, 721] width 727 height 34
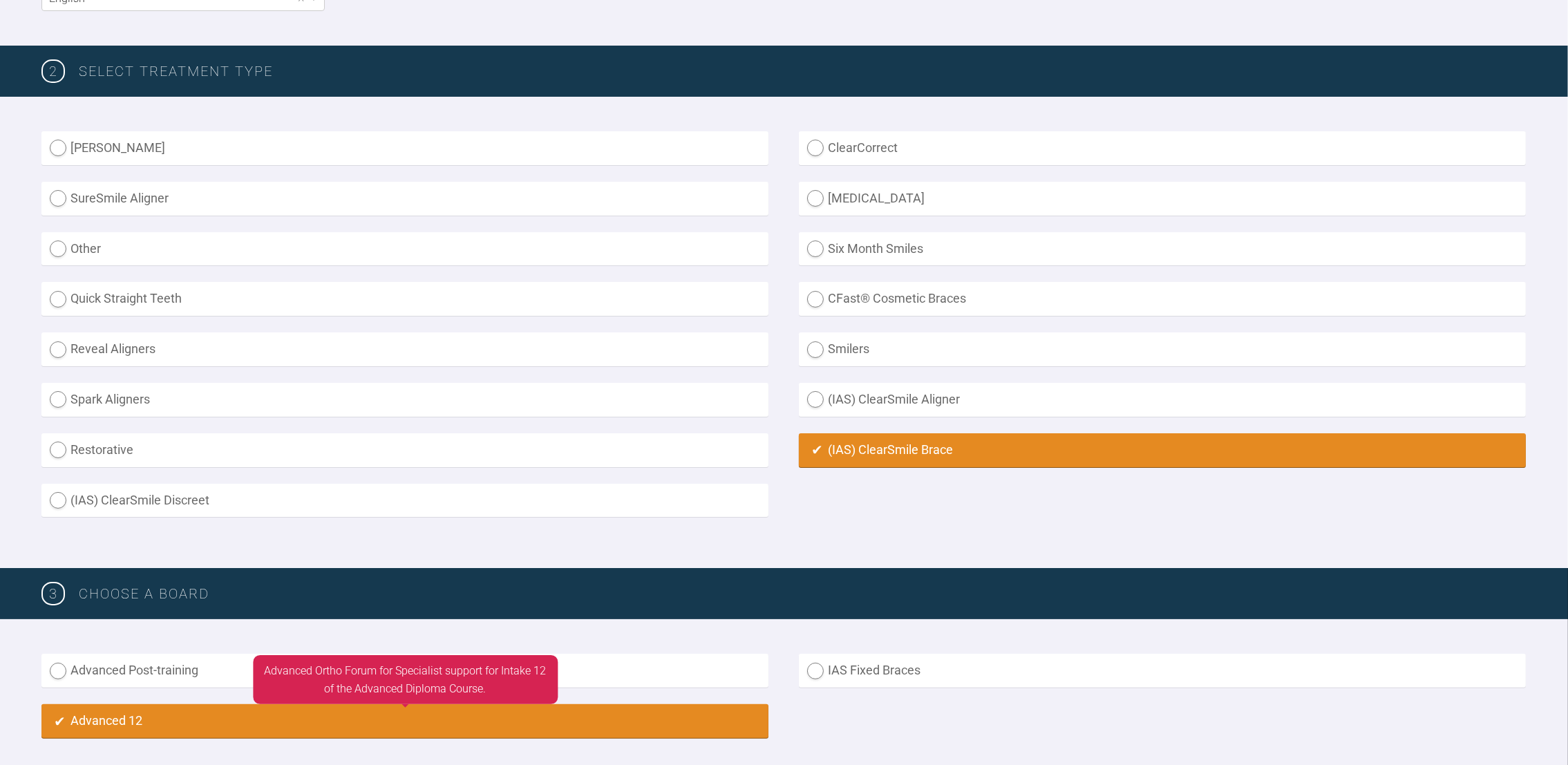
radio input "true"
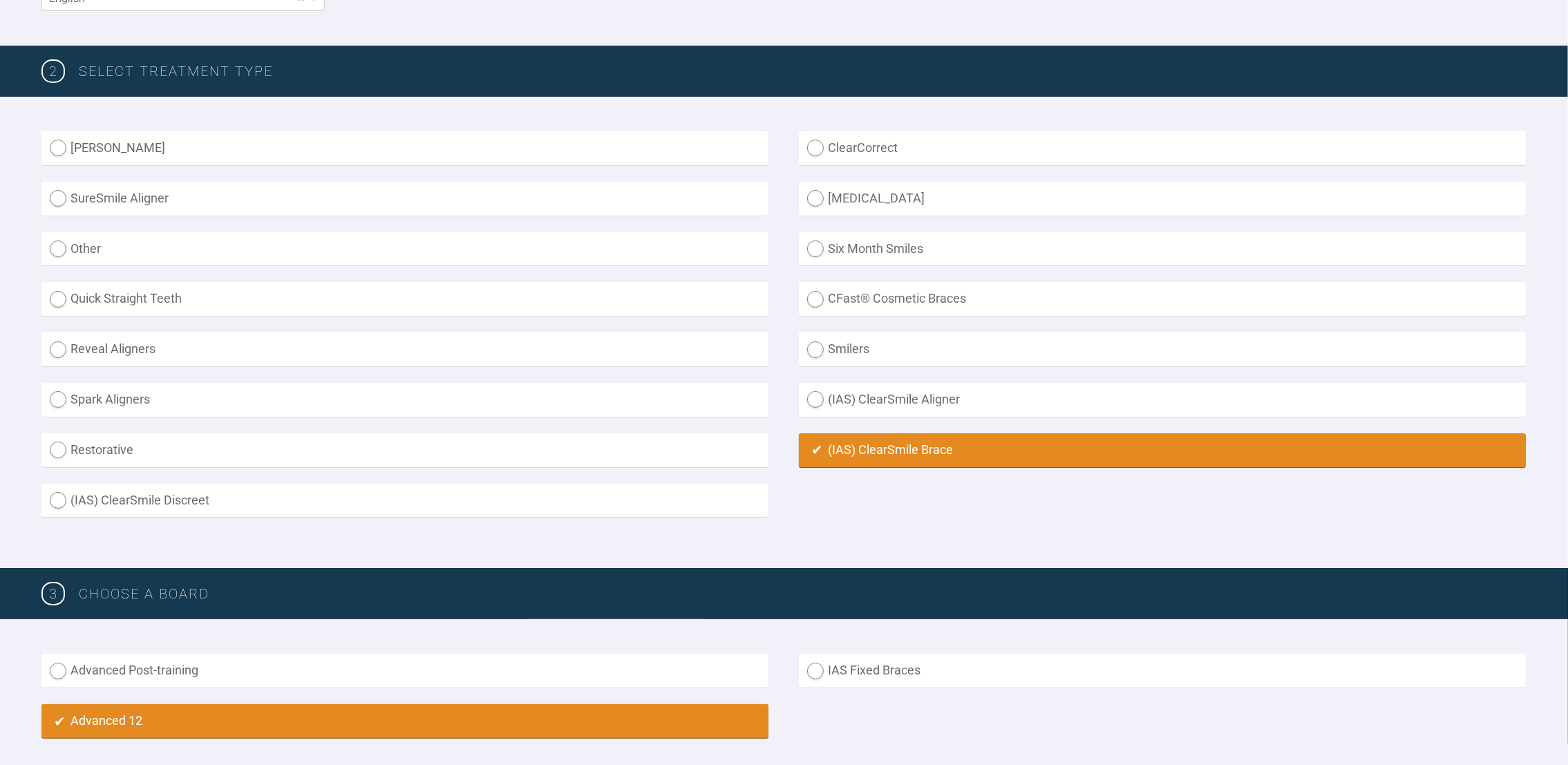
scroll to position [1017, 0]
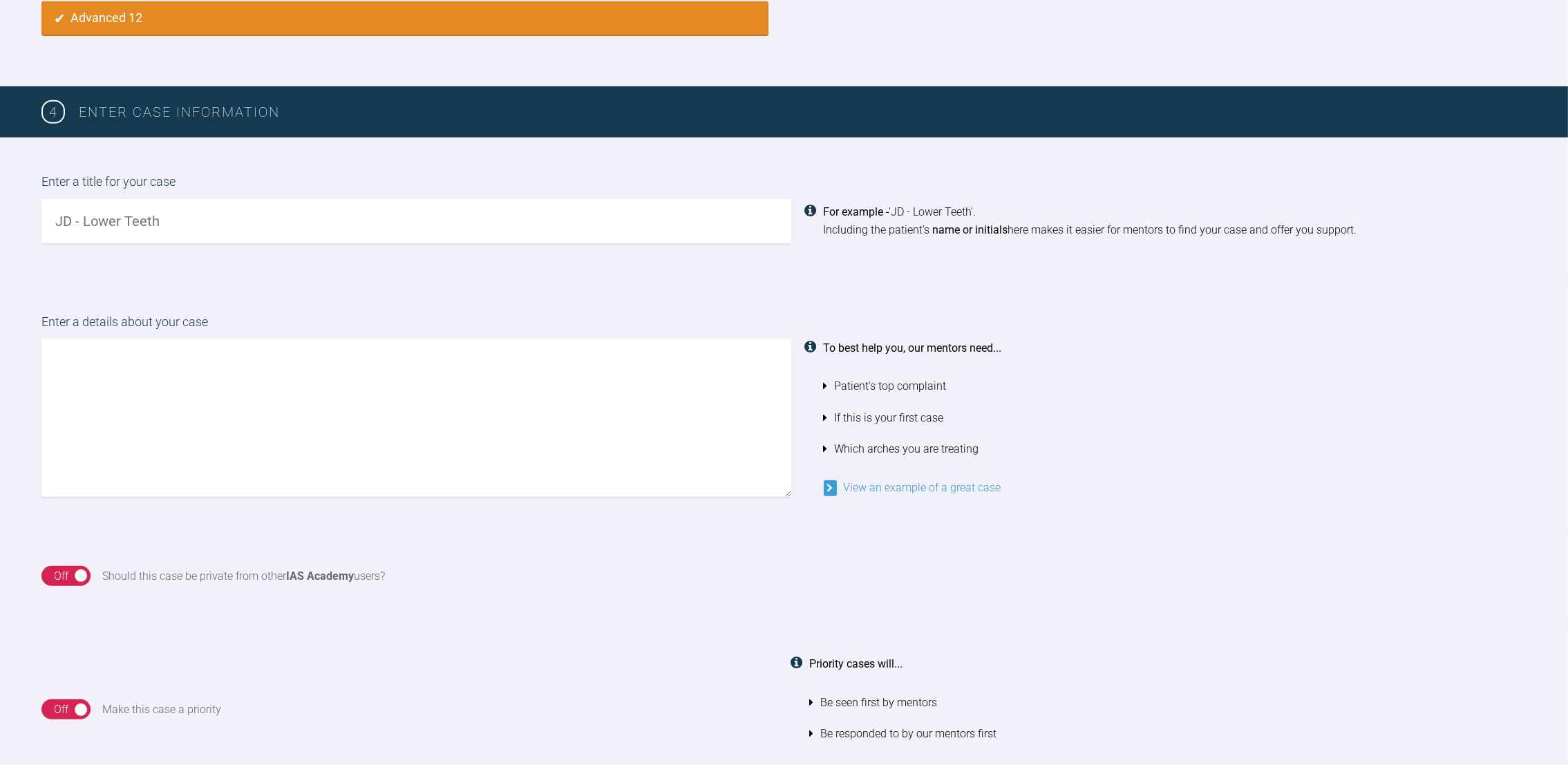
click at [246, 216] on input "text" at bounding box center [416, 221] width 750 height 44
click at [67, 216] on input "JM ? lower arch only" at bounding box center [416, 221] width 750 height 44
click at [88, 217] on input "[DATE] M ? lower arch only" at bounding box center [416, 221] width 750 height 44
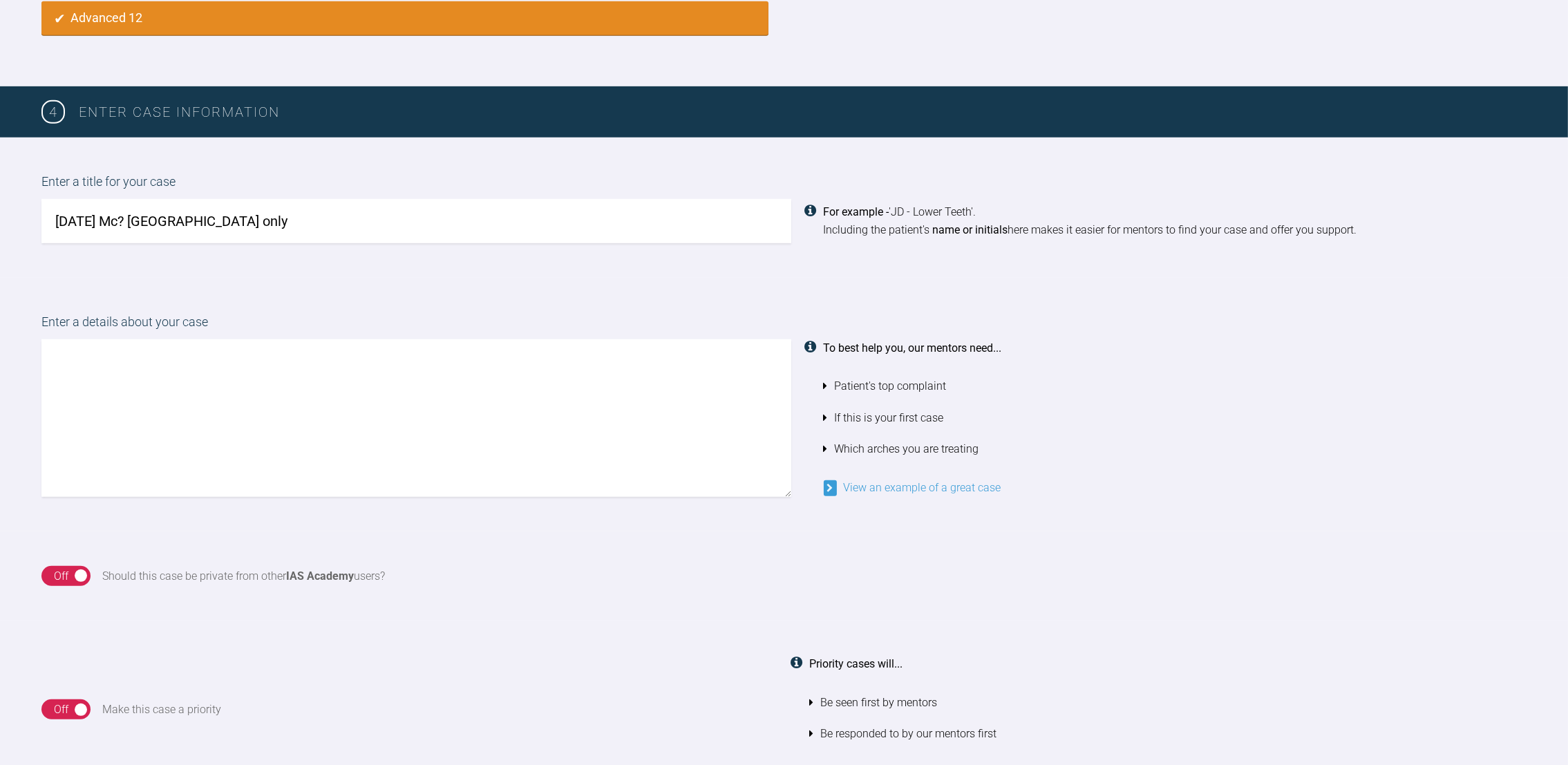
type input "[DATE] Mc? [GEOGRAPHIC_DATA] only"
click at [127, 382] on textarea at bounding box center [416, 418] width 750 height 157
click at [50, 382] on textarea "Hi, I had posted this a while ago on the level 2 forum and had been adv to move…" at bounding box center [416, 418] width 750 height 157
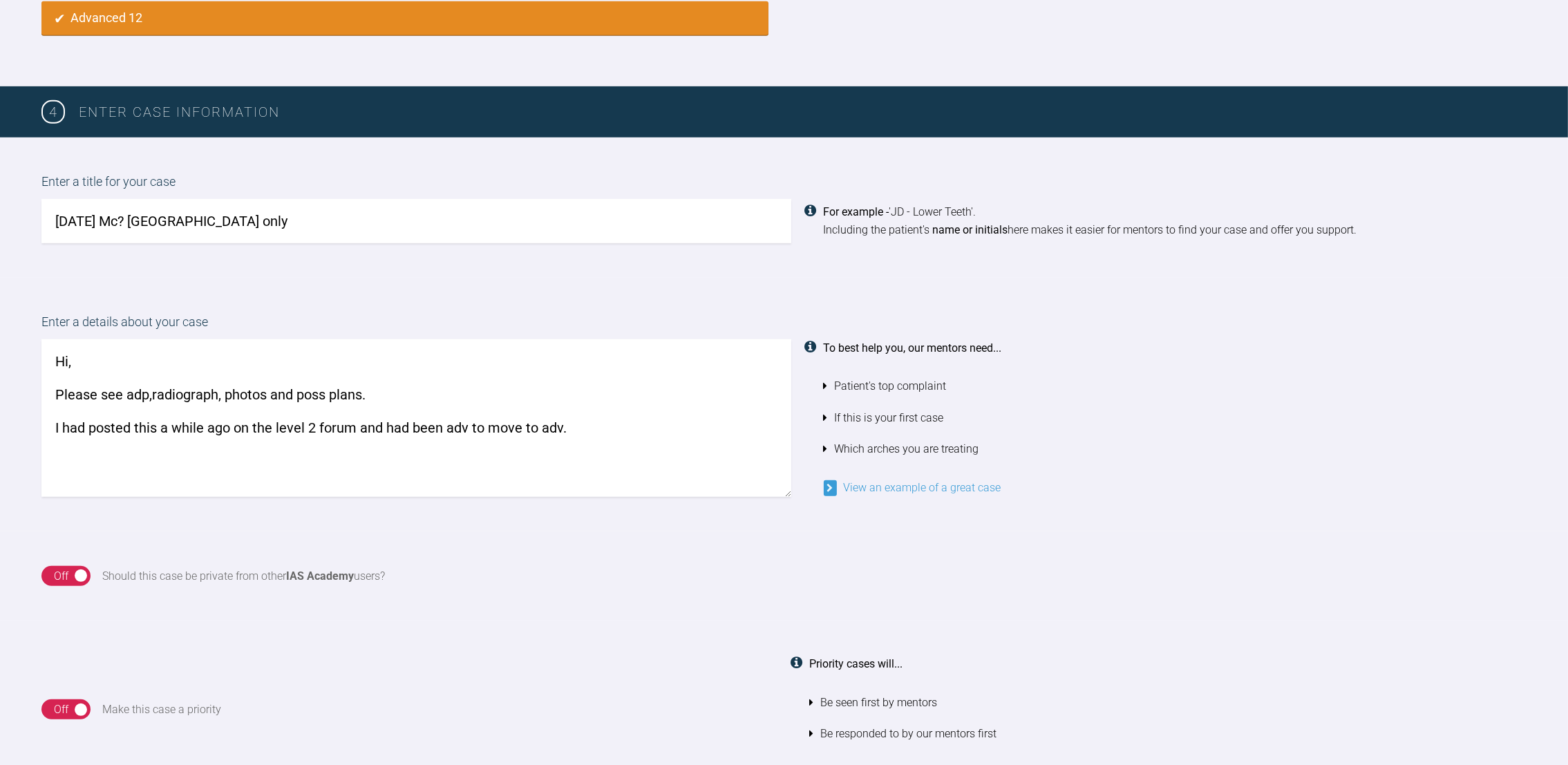
click at [467, 419] on textarea "Hi, Please see adp,radiograph, photos and poss plans. I had posted this a while…" at bounding box center [416, 418] width 750 height 157
click at [602, 420] on textarea "Hi, Please see adp,radiograph, photos and poss plans. I had posted this a while…" at bounding box center [416, 418] width 750 height 157
click at [151, 460] on textarea "Hi, Please see adp,radiograph, photos and poss plans. I had posted this a while…" at bounding box center [416, 418] width 750 height 157
click at [227, 453] on textarea "Hi, Please see adp,radiograph, photos and poss plans. I had posted this a while…" at bounding box center [416, 418] width 750 height 157
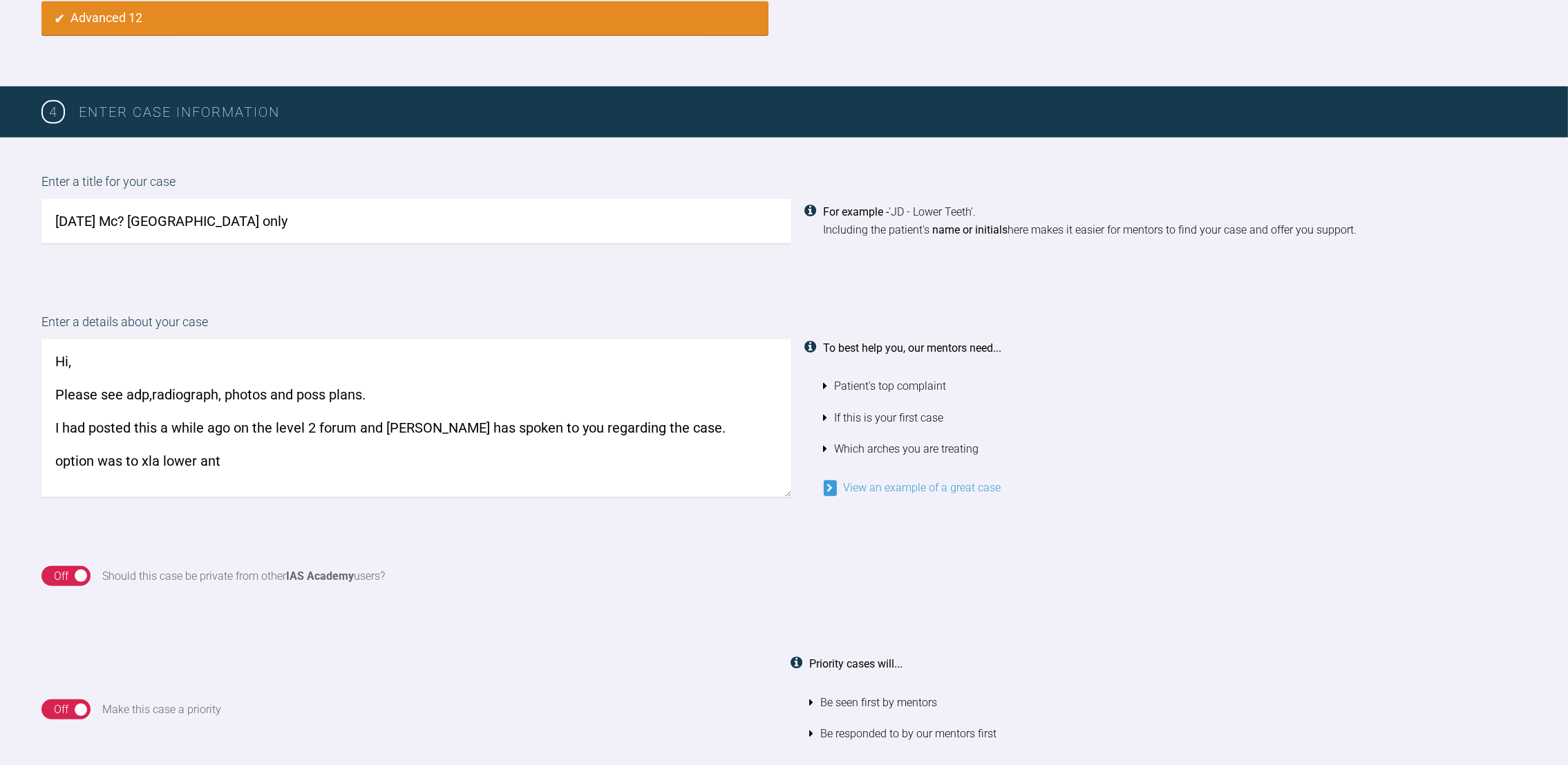
click at [52, 457] on textarea "Hi, Please see adp,radiograph, photos and poss plans. I had posted this a while…" at bounding box center [416, 418] width 750 height 157
click at [202, 459] on textarea "Hi, Please see adp,radiograph, photos and poss plans. I had posted this a while…" at bounding box center [416, 418] width 750 height 157
click at [68, 460] on textarea "Hi, Please see adp,radiograph, photos and poss plans. I had posted this a while…" at bounding box center [416, 418] width 750 height 157
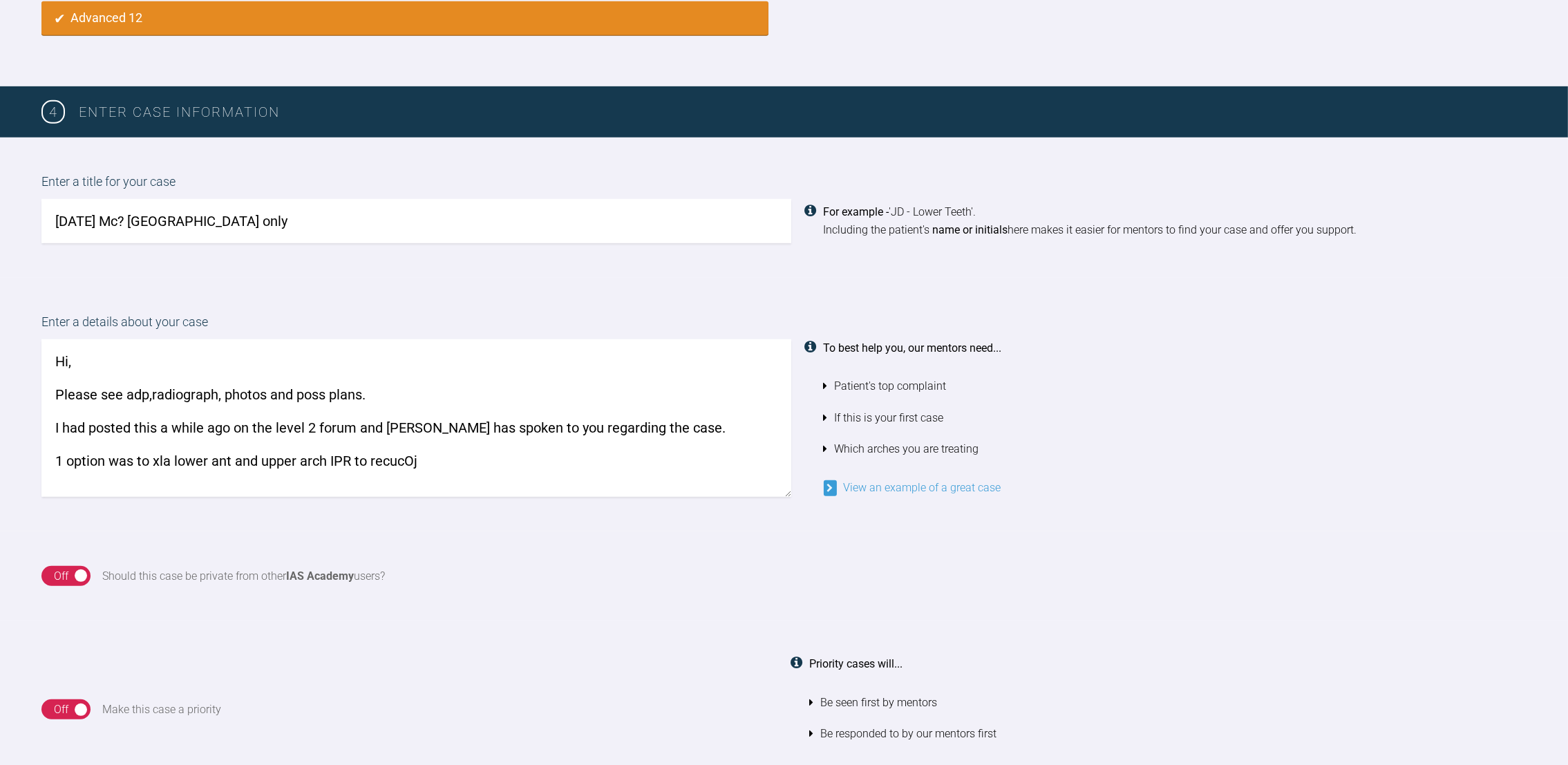
click at [404, 448] on textarea "Hi, Please see adp,radiograph, photos and poss plans. I had posted this a while…" at bounding box center [416, 418] width 750 height 157
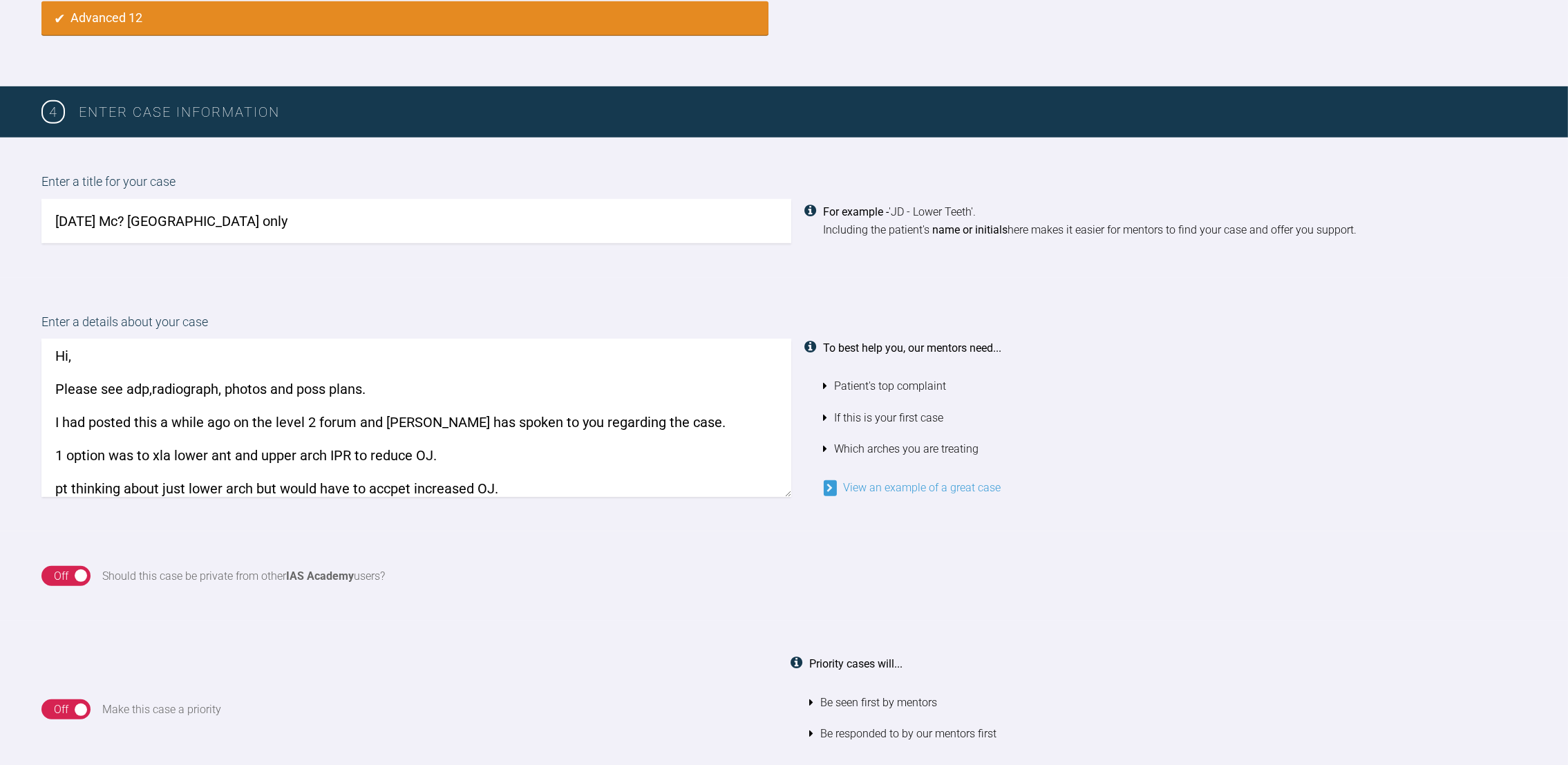
click at [356, 405] on textarea "Hi, Please see adp,radiograph, photos and poss plans. I had posted this a while…" at bounding box center [416, 418] width 750 height 157
click at [356, 418] on textarea "Hi, Please see adp,radiograph, photos and poss plans. I had posted this a while…" at bounding box center [416, 418] width 750 height 157
click at [530, 418] on textarea "Hi, Please see adp,radiograph, photos and poss plans. I had posted this a while…" at bounding box center [416, 418] width 750 height 157
click at [548, 418] on textarea "Hi, Please see adp,radiograph, photos and poss plans. I had posted this a while…" at bounding box center [416, 418] width 750 height 157
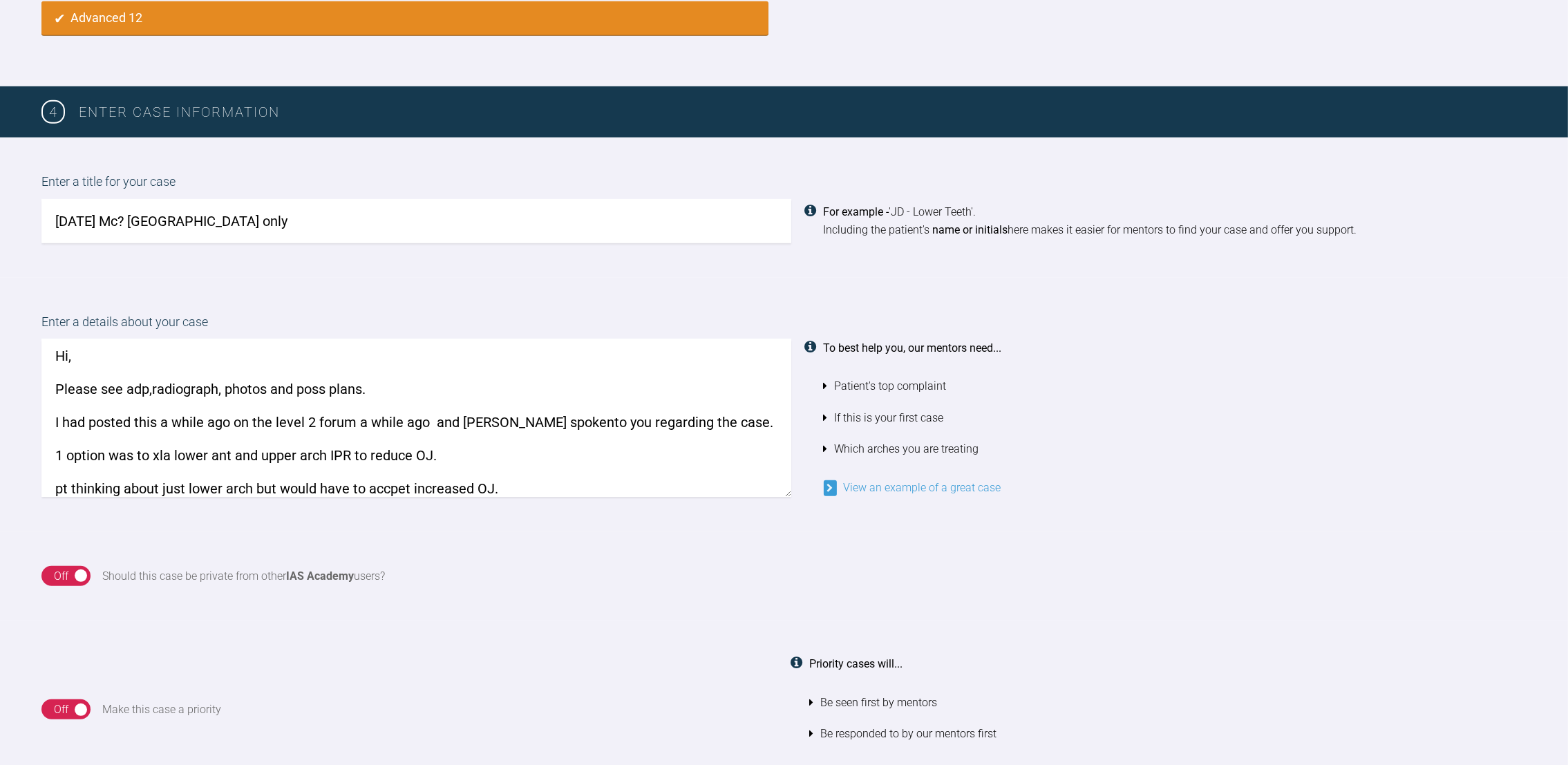
scroll to position [35, 0]
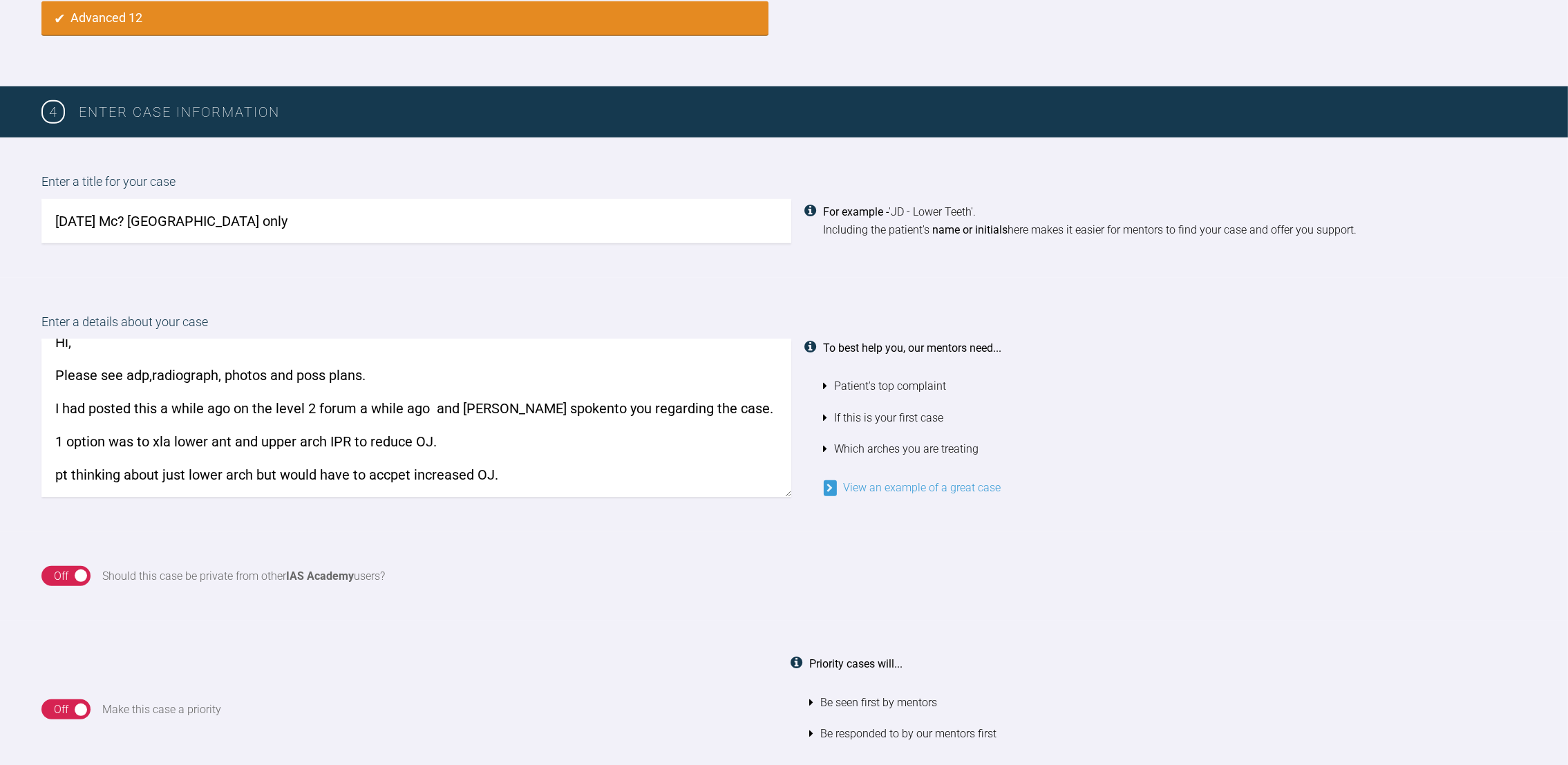
click at [407, 451] on textarea "Hi, Please see adp,radiograph, photos and poss plans. I had posted this a while…" at bounding box center [416, 418] width 750 height 157
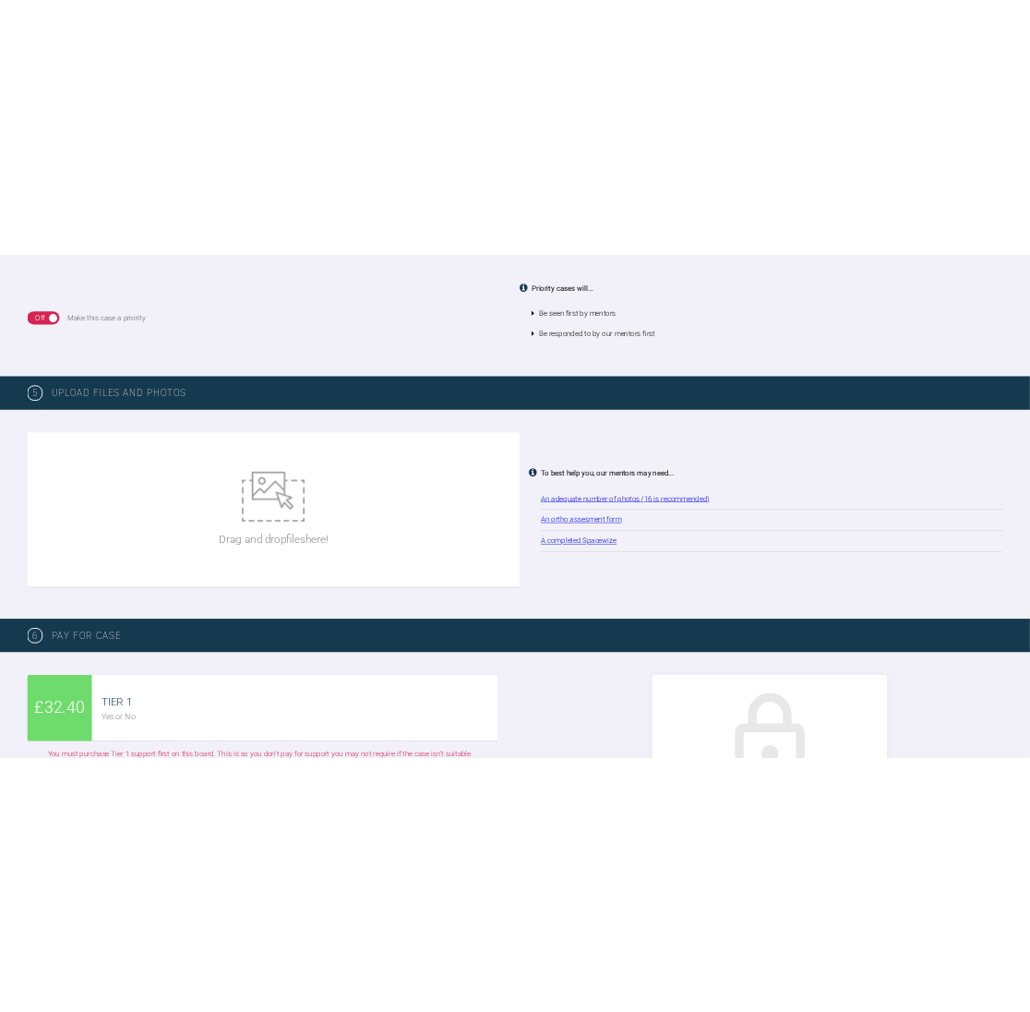
scroll to position [2180, 0]
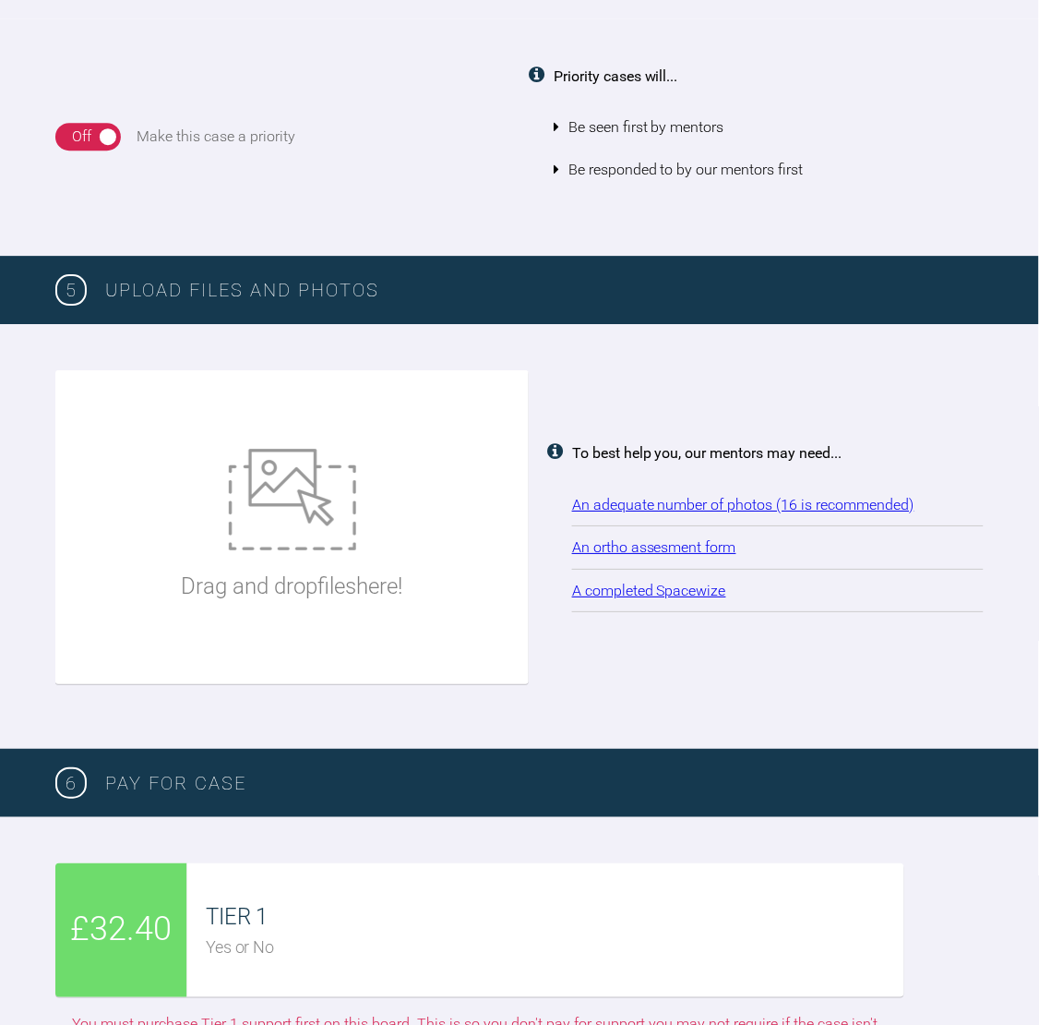
type textarea "Hi, Please see adp,radiograph, photos and poss plans. I had posted this a while…"
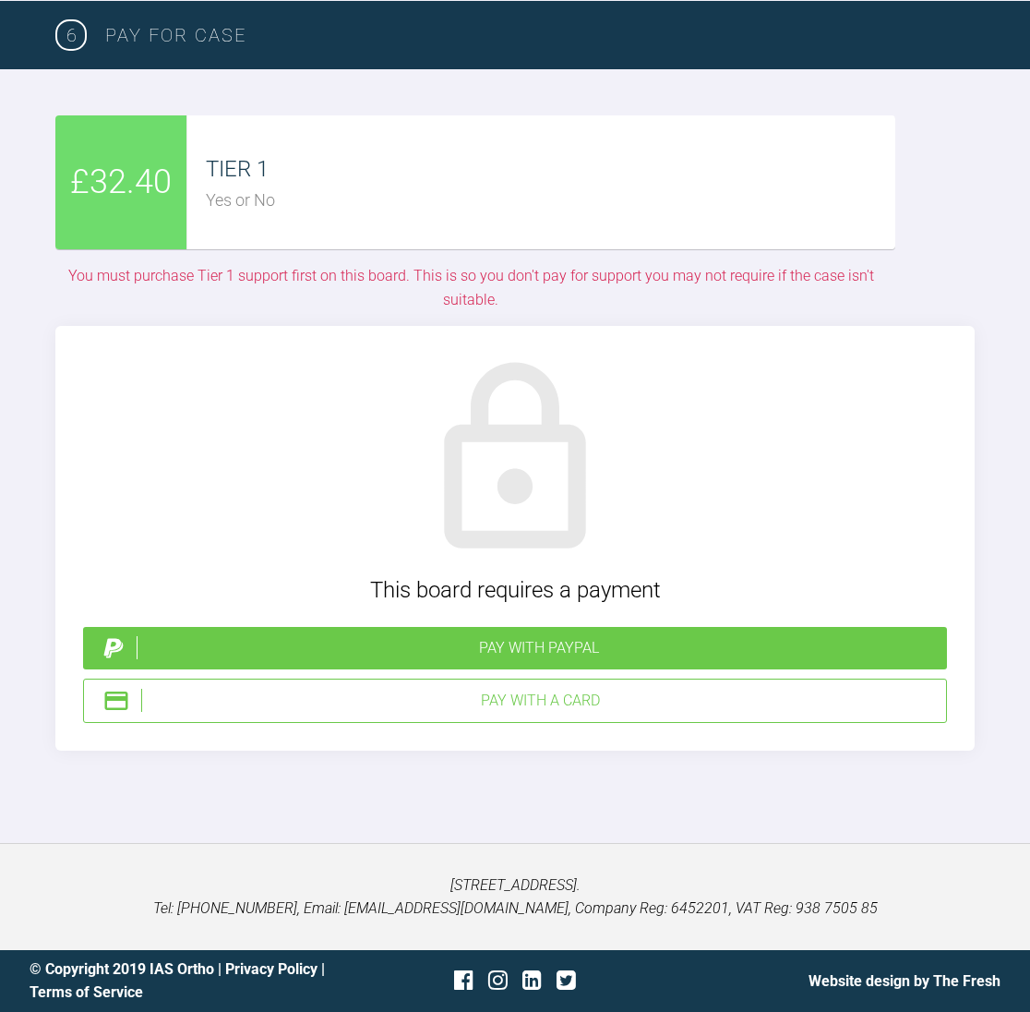
scroll to position [5242, 0]
click at [539, 691] on div "Pay with a Card" at bounding box center [540, 701] width 798 height 24
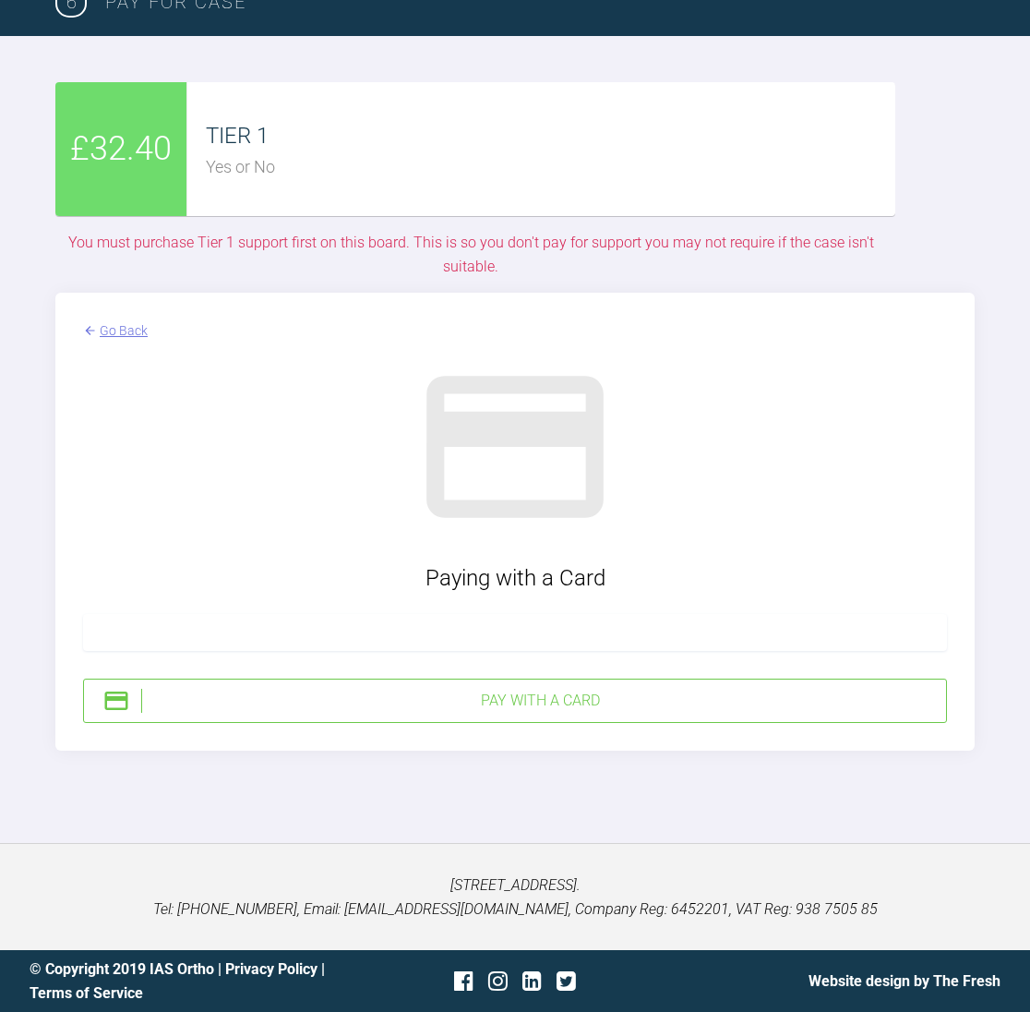
click at [369, 651] on div at bounding box center [515, 632] width 864 height 37
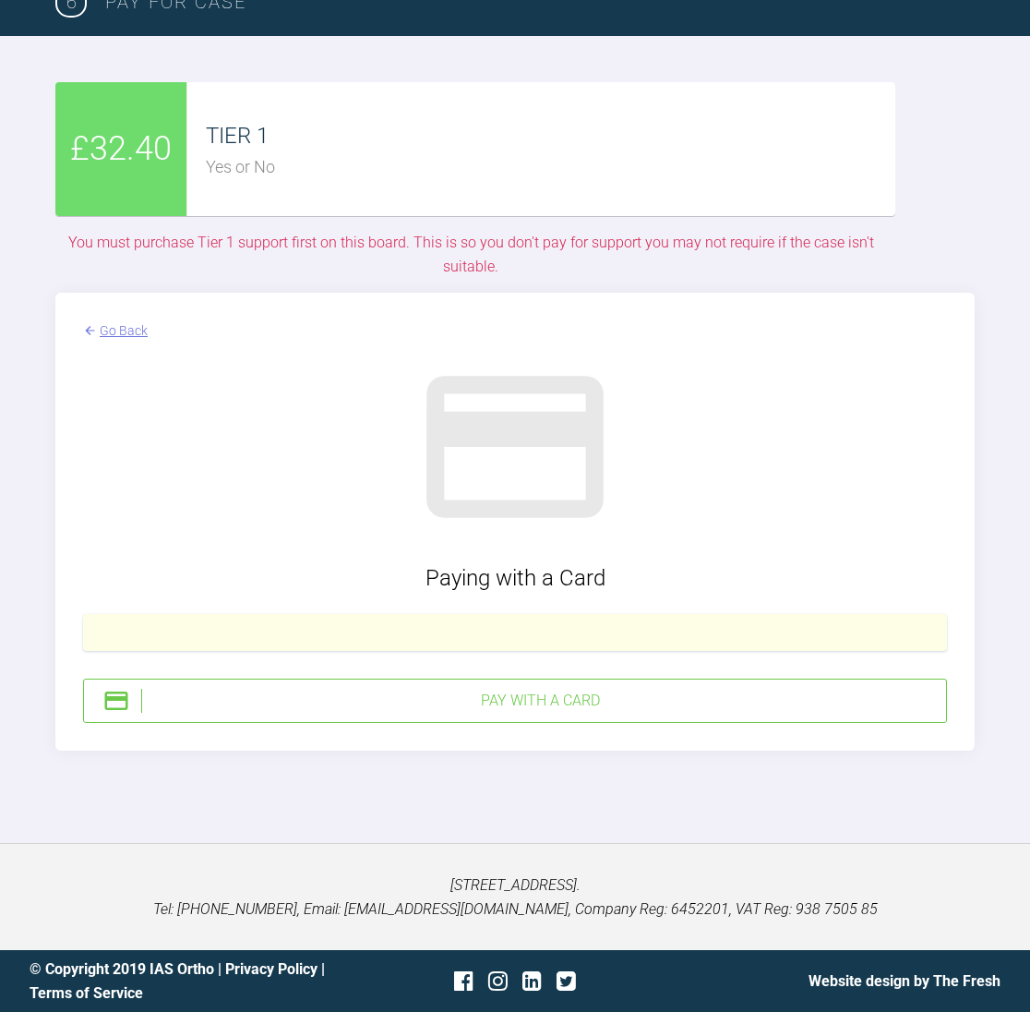
scroll to position [5275, 0]
click at [534, 697] on div "Pay with a Card" at bounding box center [540, 701] width 798 height 24
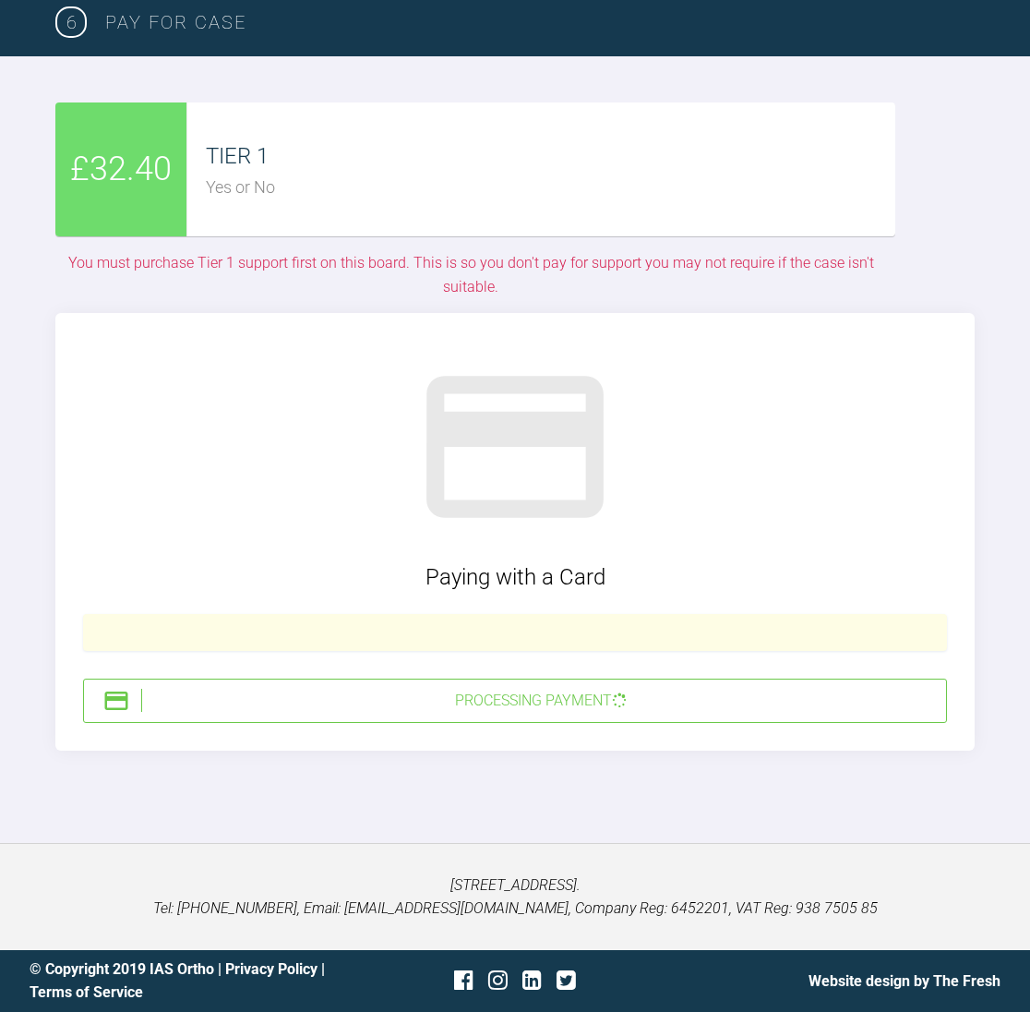
scroll to position [5254, 0]
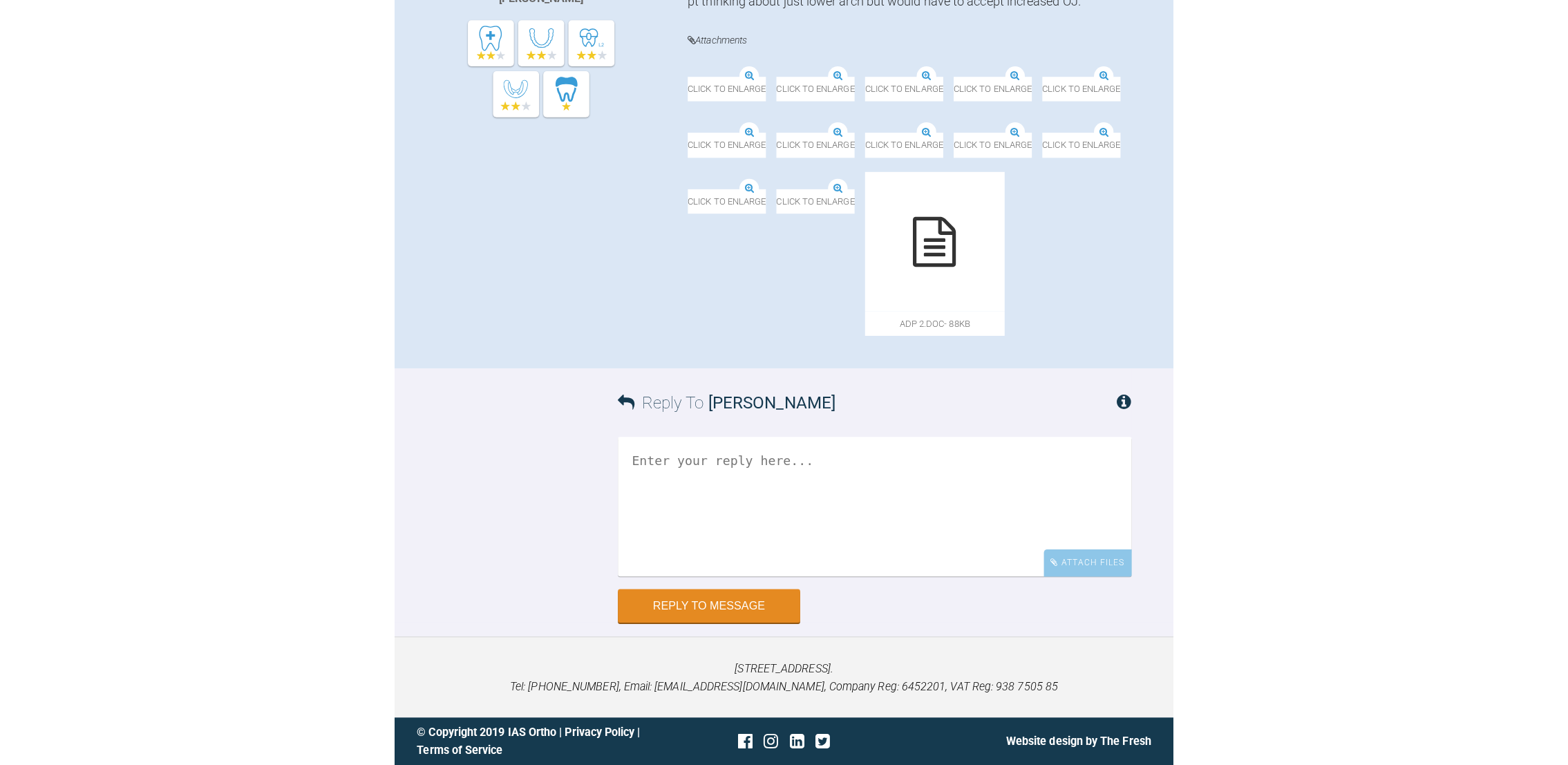
scroll to position [475, 0]
